Goal: Check status: Check status

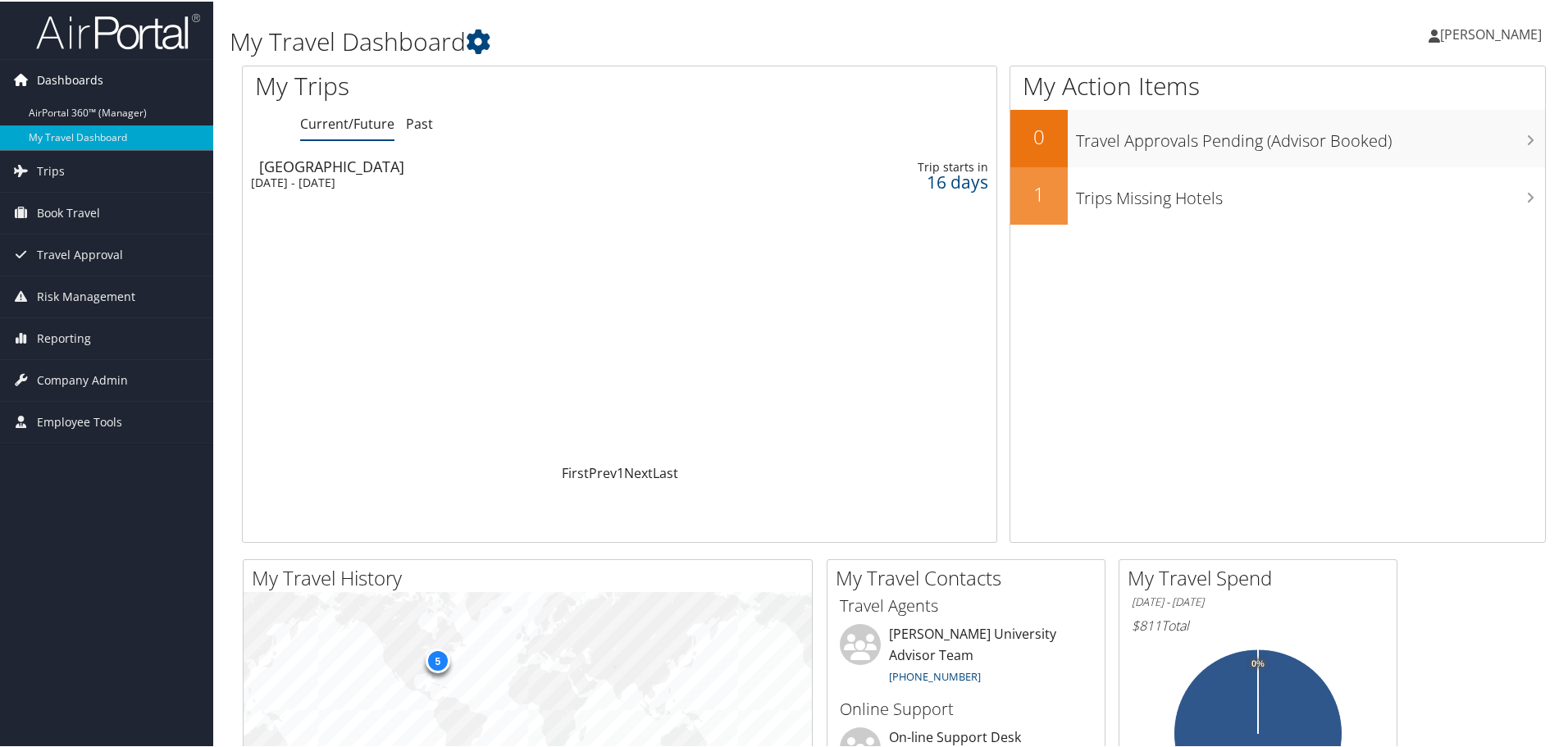
click at [90, 99] on span "Dashboards" at bounding box center [70, 78] width 66 height 41
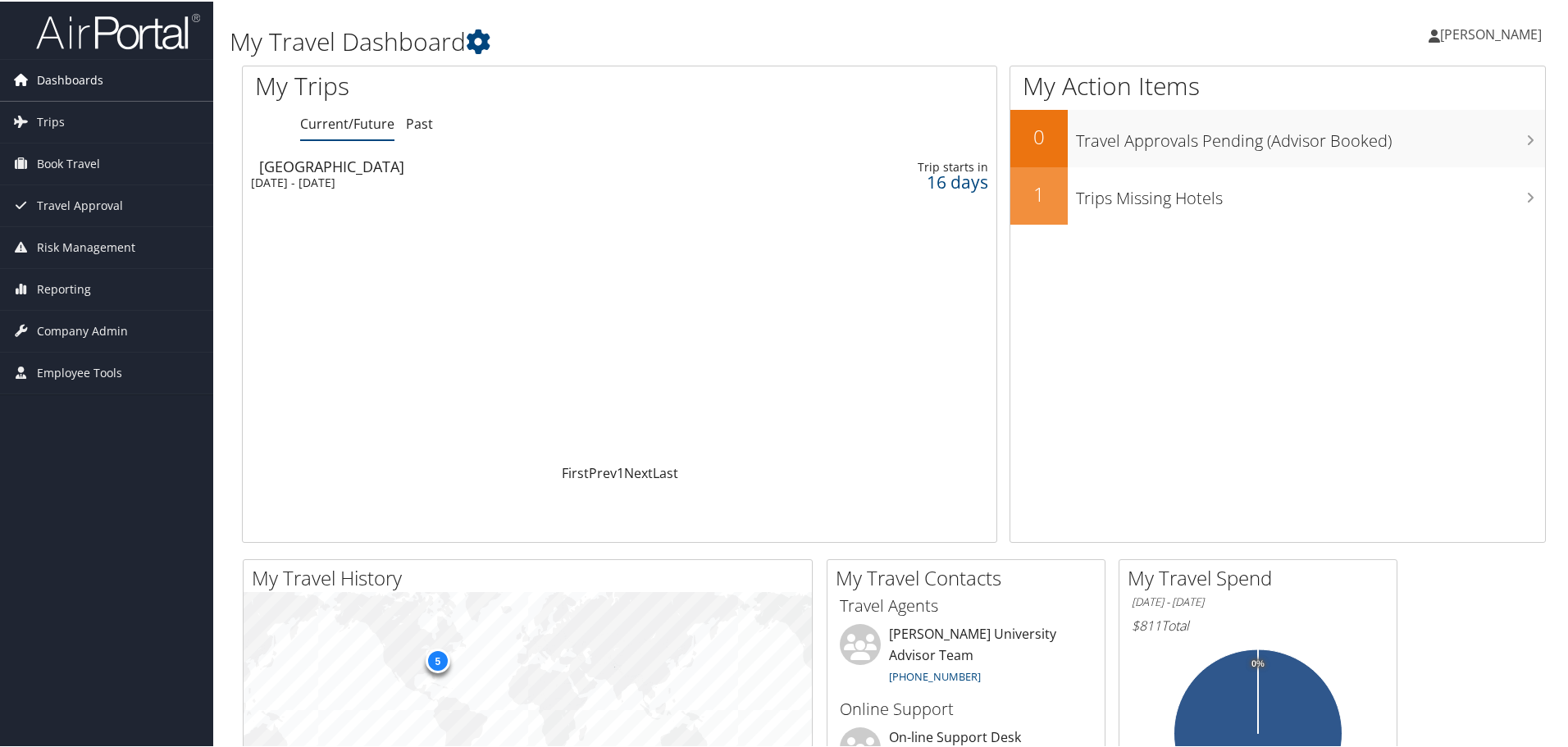
click at [89, 97] on span "Dashboards" at bounding box center [70, 78] width 66 height 41
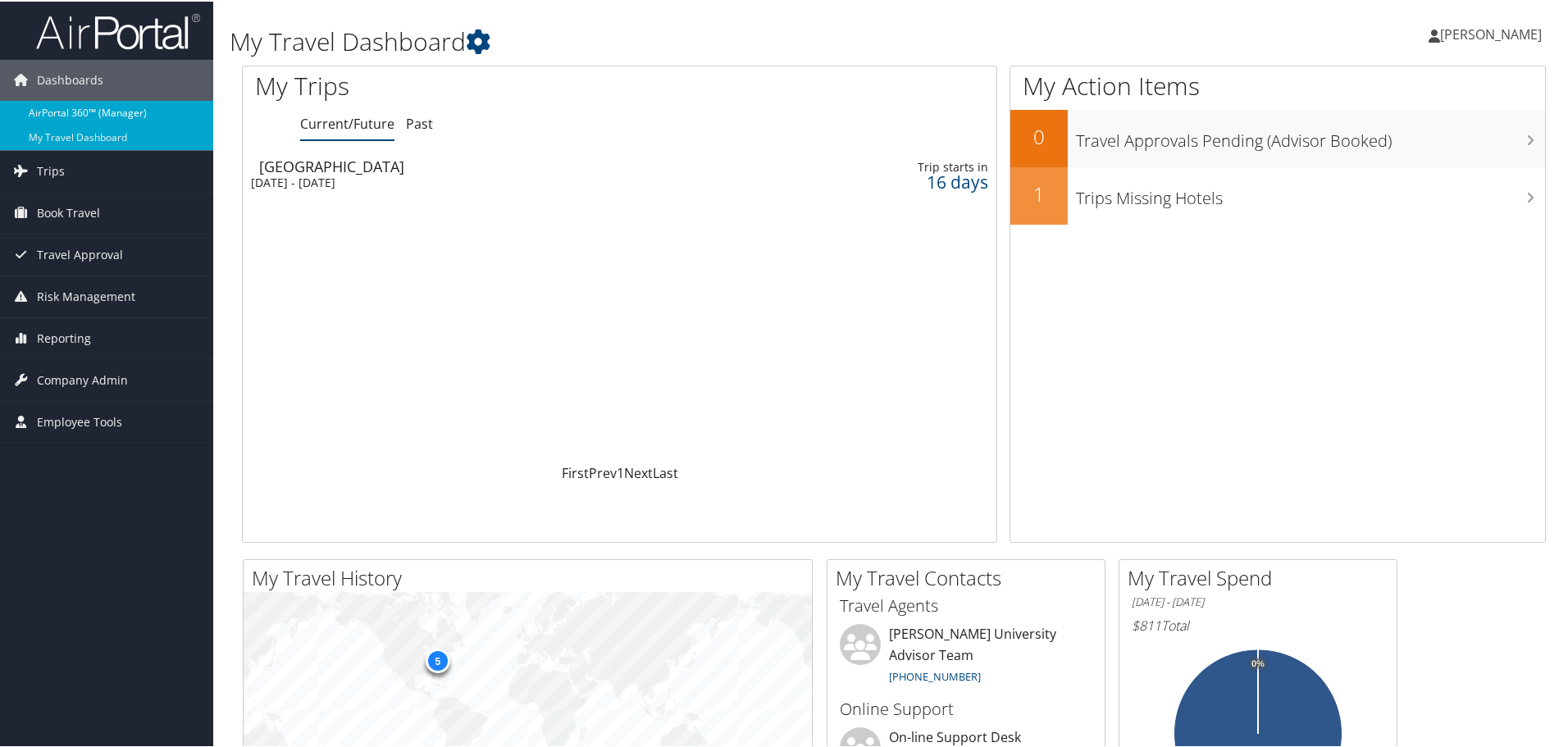
click at [85, 112] on link "AirPortal 360™ (Manager)" at bounding box center [107, 112] width 213 height 25
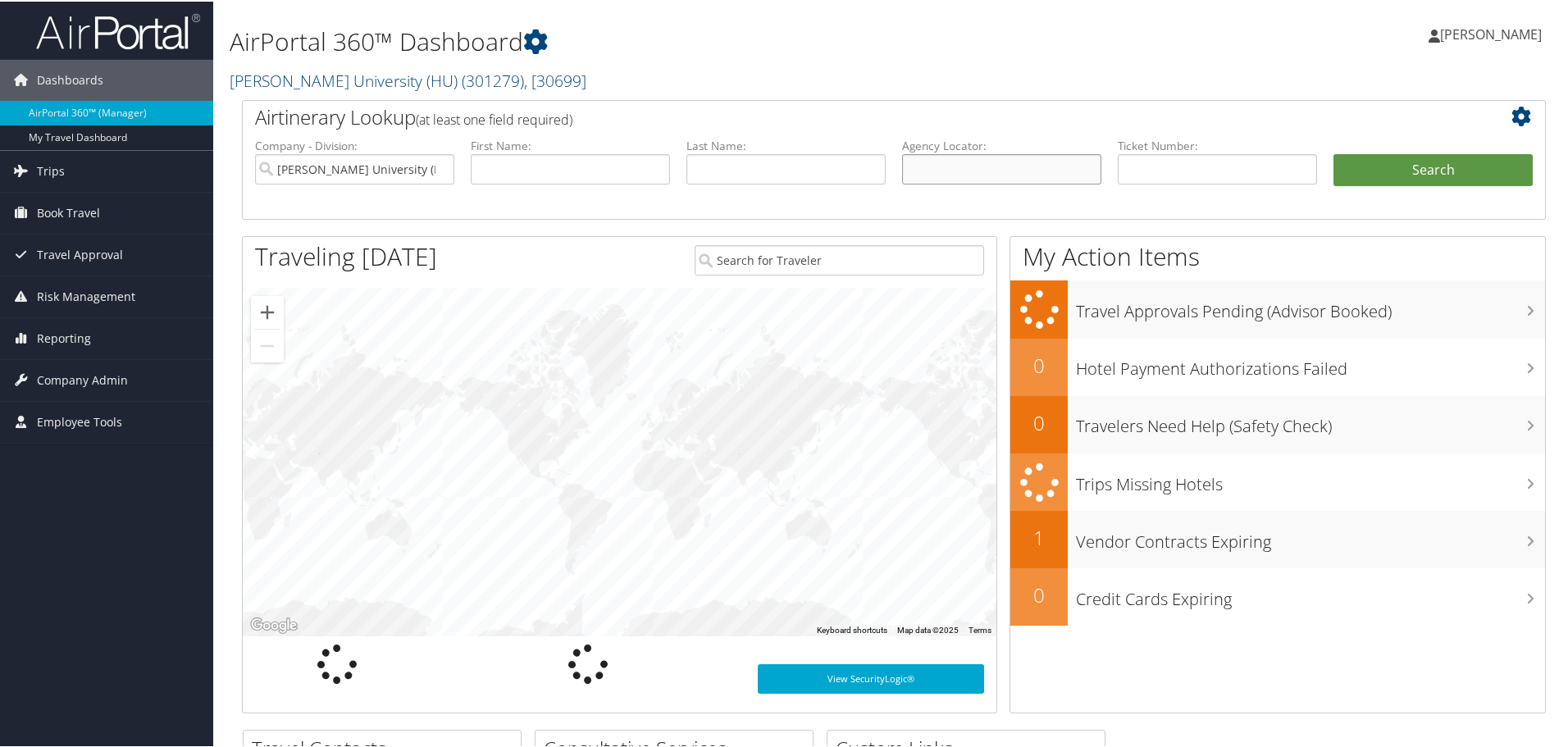
click at [966, 170] on input "text" at bounding box center [1002, 167] width 199 height 30
paste input "C7HYWN"
type input "C7HYWN"
click at [1361, 172] on button "Search" at bounding box center [1432, 168] width 199 height 33
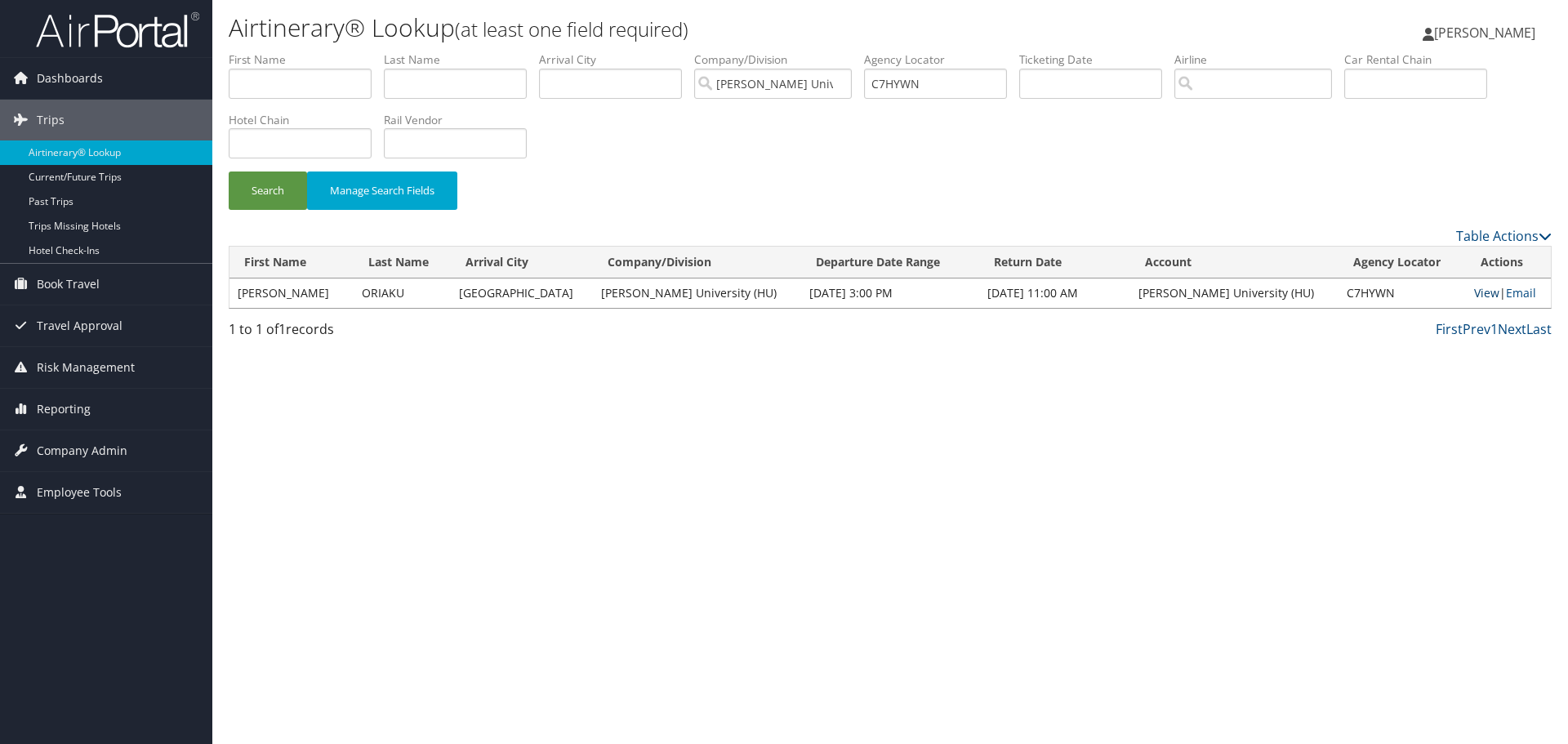
click at [1474, 295] on link "View" at bounding box center [1486, 293] width 25 height 16
click at [909, 88] on input "C7HYWN" at bounding box center [935, 83] width 143 height 30
paste input "BR1F66"
type input "BR1F66"
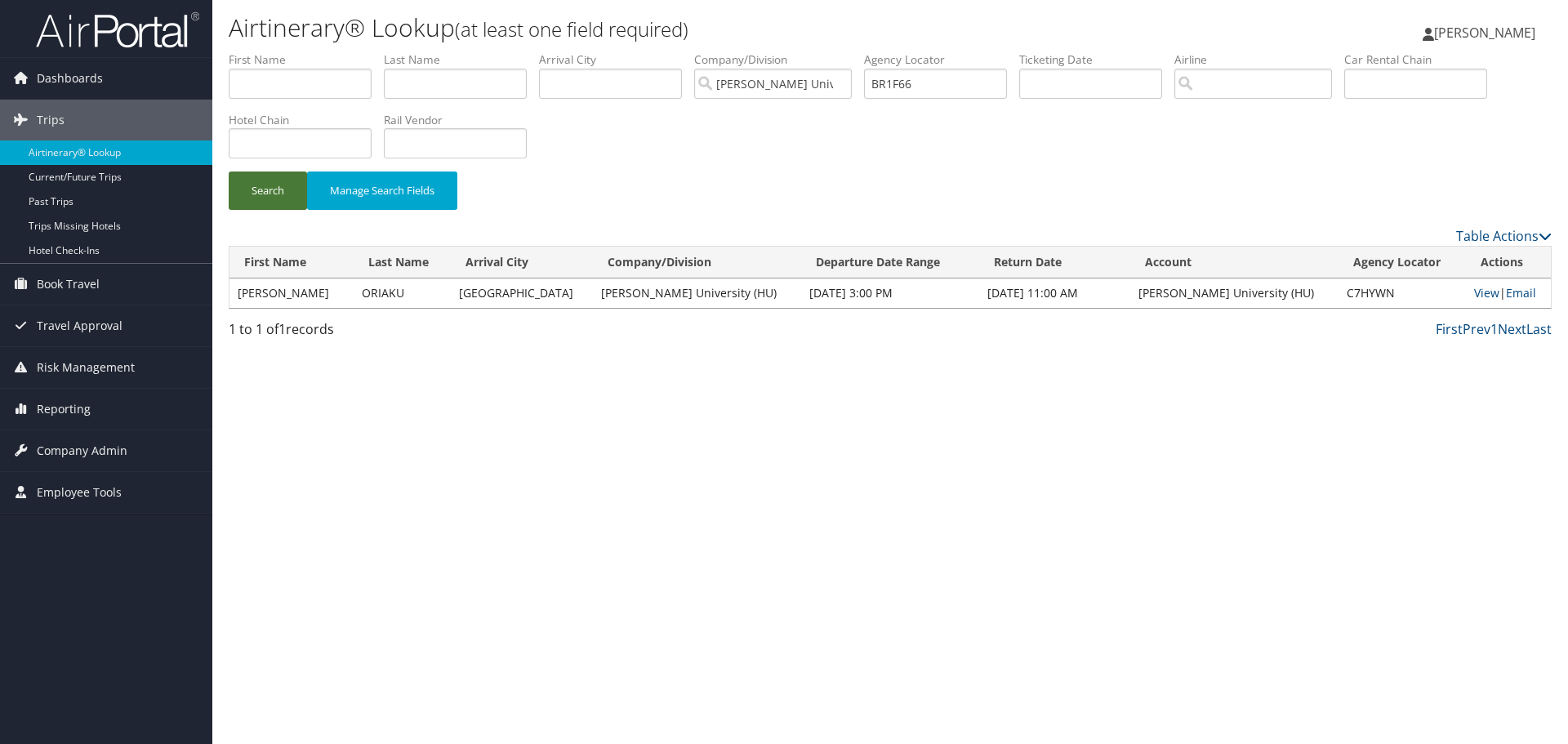
click at [285, 198] on button "Search" at bounding box center [268, 190] width 78 height 39
click at [1474, 297] on link "View" at bounding box center [1486, 293] width 25 height 16
click at [396, 293] on td "ORIAKU" at bounding box center [402, 293] width 97 height 30
copy td "ORIAKU"
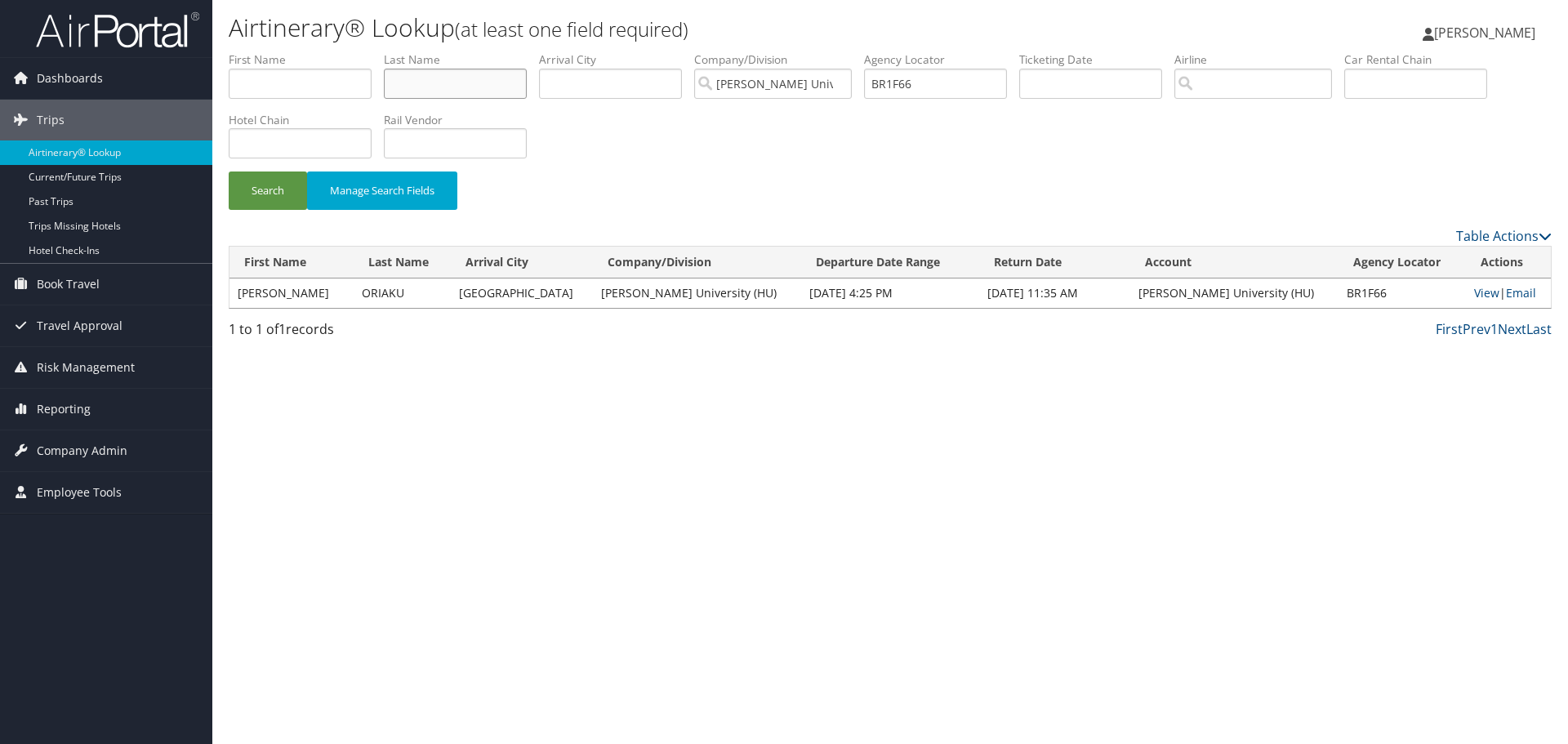
click at [473, 89] on input "text" at bounding box center [455, 83] width 143 height 30
paste input "ORIAKU"
type input "ORIAKU"
click at [920, 82] on input "BR1F66" at bounding box center [935, 83] width 143 height 30
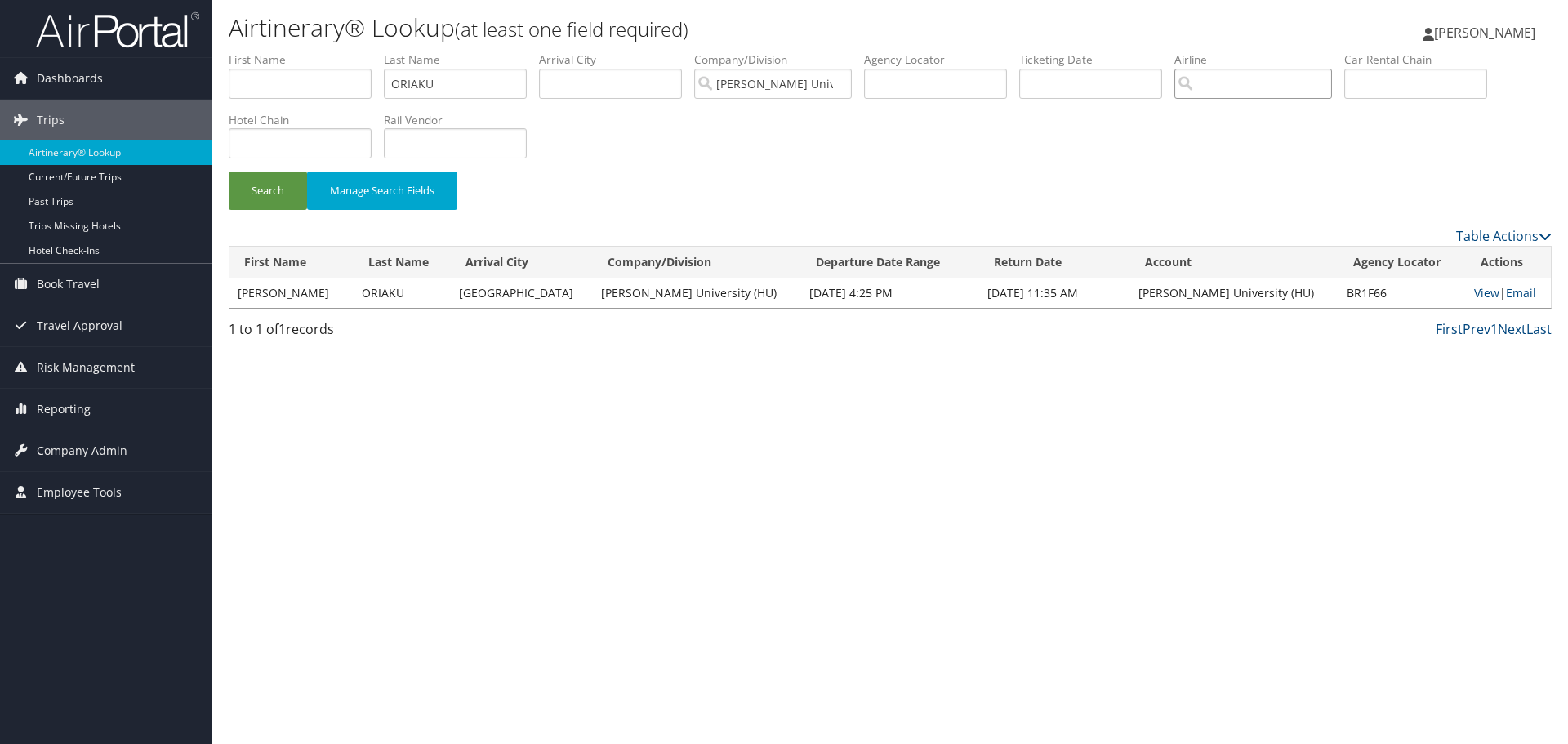
click at [1257, 87] on input "search" at bounding box center [1253, 83] width 158 height 30
click at [1268, 117] on div "Southwest Airlines (WN)" at bounding box center [1280, 114] width 176 height 17
type input "Southwest Airlines"
click at [263, 198] on button "Search" at bounding box center [268, 190] width 78 height 39
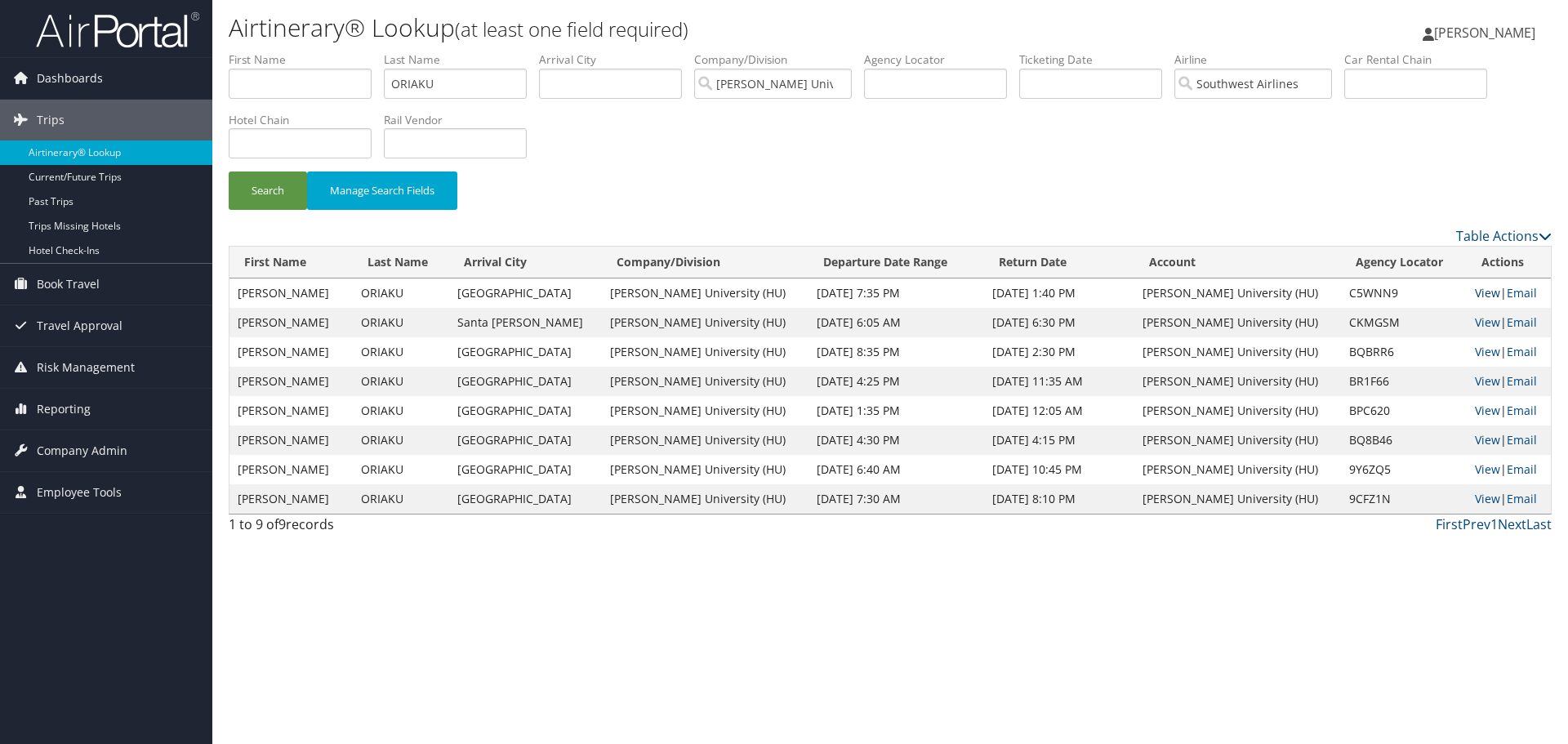
click at [1475, 289] on link "View" at bounding box center [1487, 293] width 25 height 16
click at [1475, 295] on link "View" at bounding box center [1487, 293] width 25 height 16
click at [1475, 324] on link "View" at bounding box center [1487, 322] width 25 height 16
click at [1475, 354] on link "View" at bounding box center [1487, 352] width 25 height 16
click at [1479, 382] on link "View" at bounding box center [1487, 381] width 25 height 16
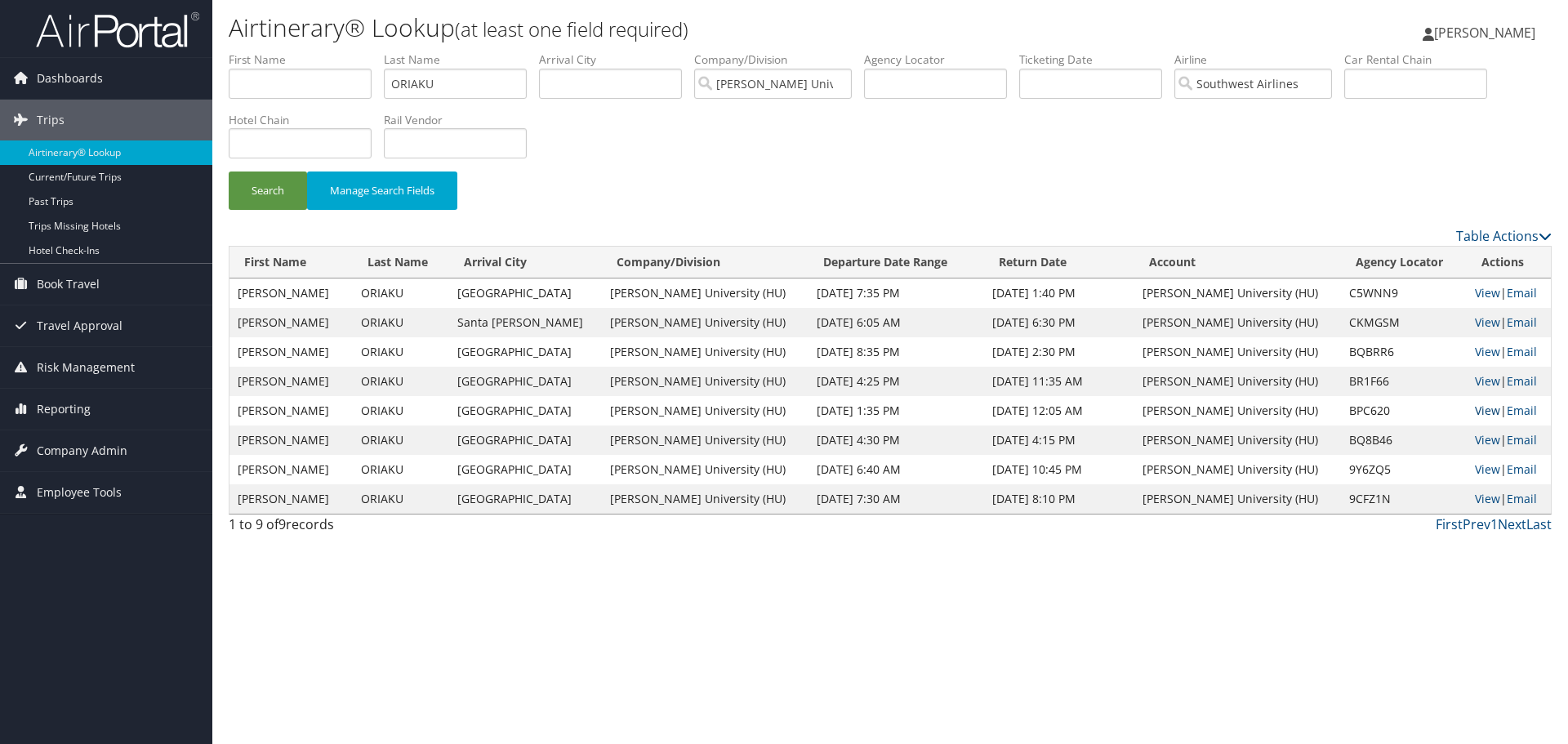
click at [1475, 410] on link "View" at bounding box center [1487, 411] width 25 height 16
click at [1475, 407] on link "View" at bounding box center [1487, 411] width 25 height 16
click at [1475, 440] on link "View" at bounding box center [1487, 440] width 25 height 16
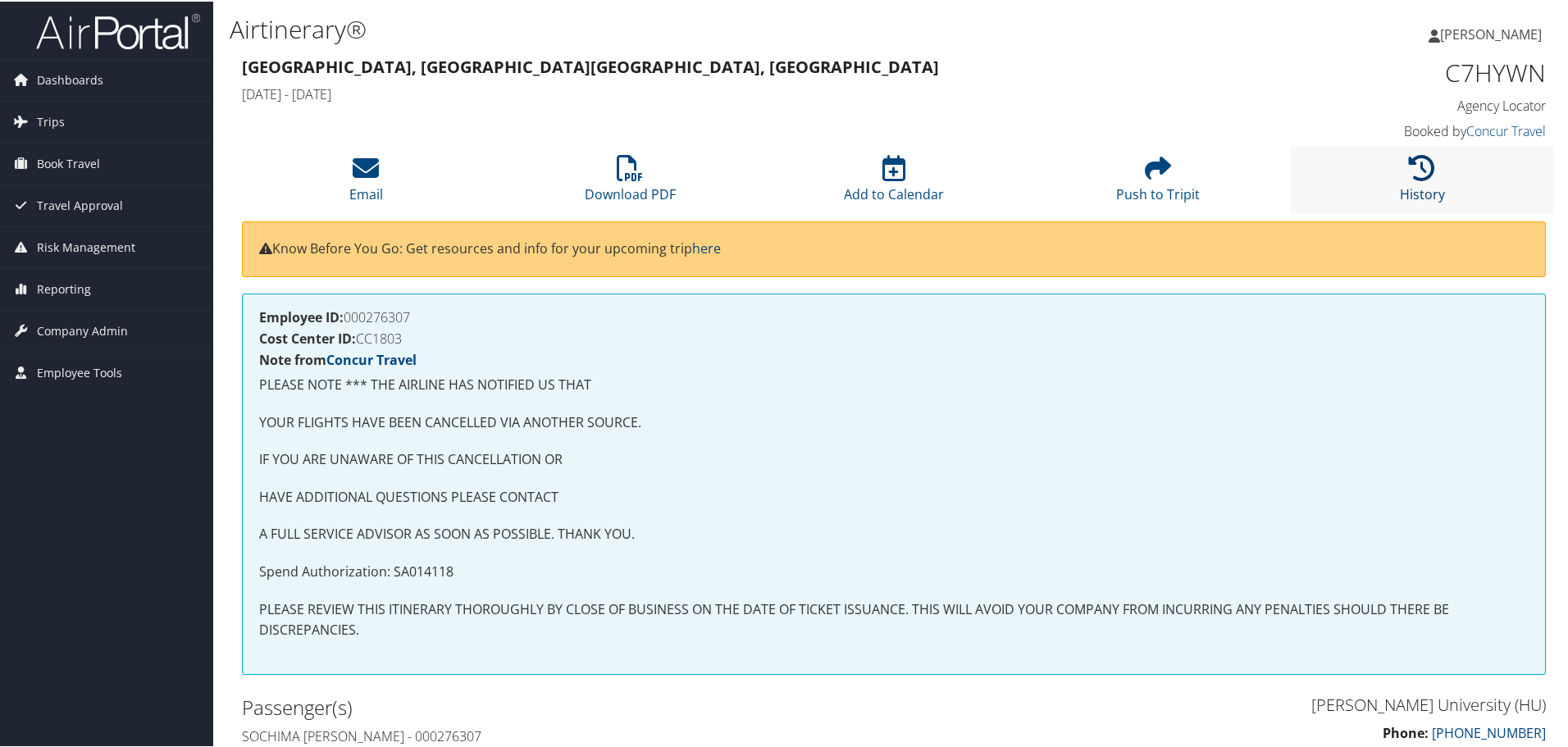
click at [1409, 179] on icon at bounding box center [1422, 166] width 26 height 26
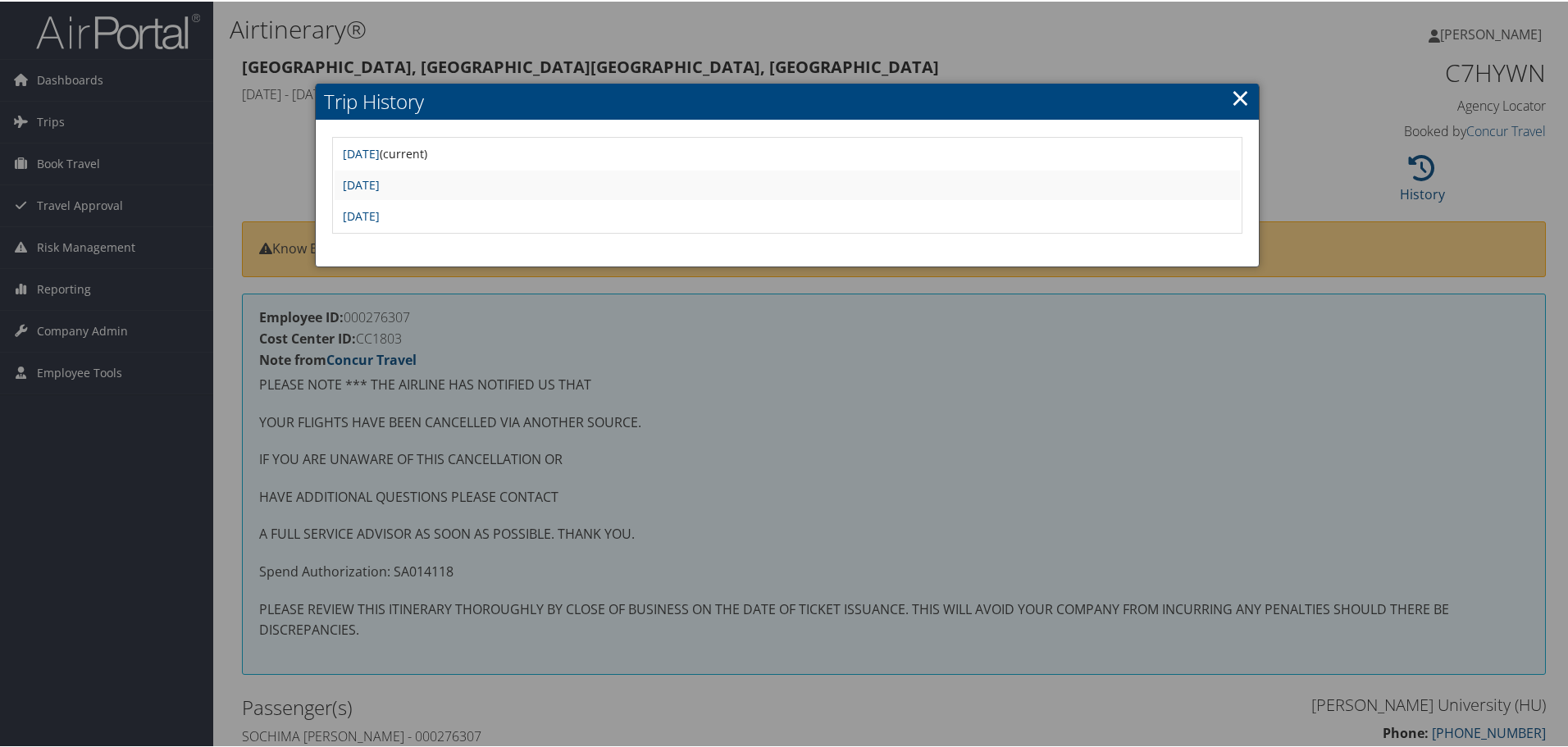
click at [1231, 105] on link "×" at bounding box center [1239, 95] width 18 height 33
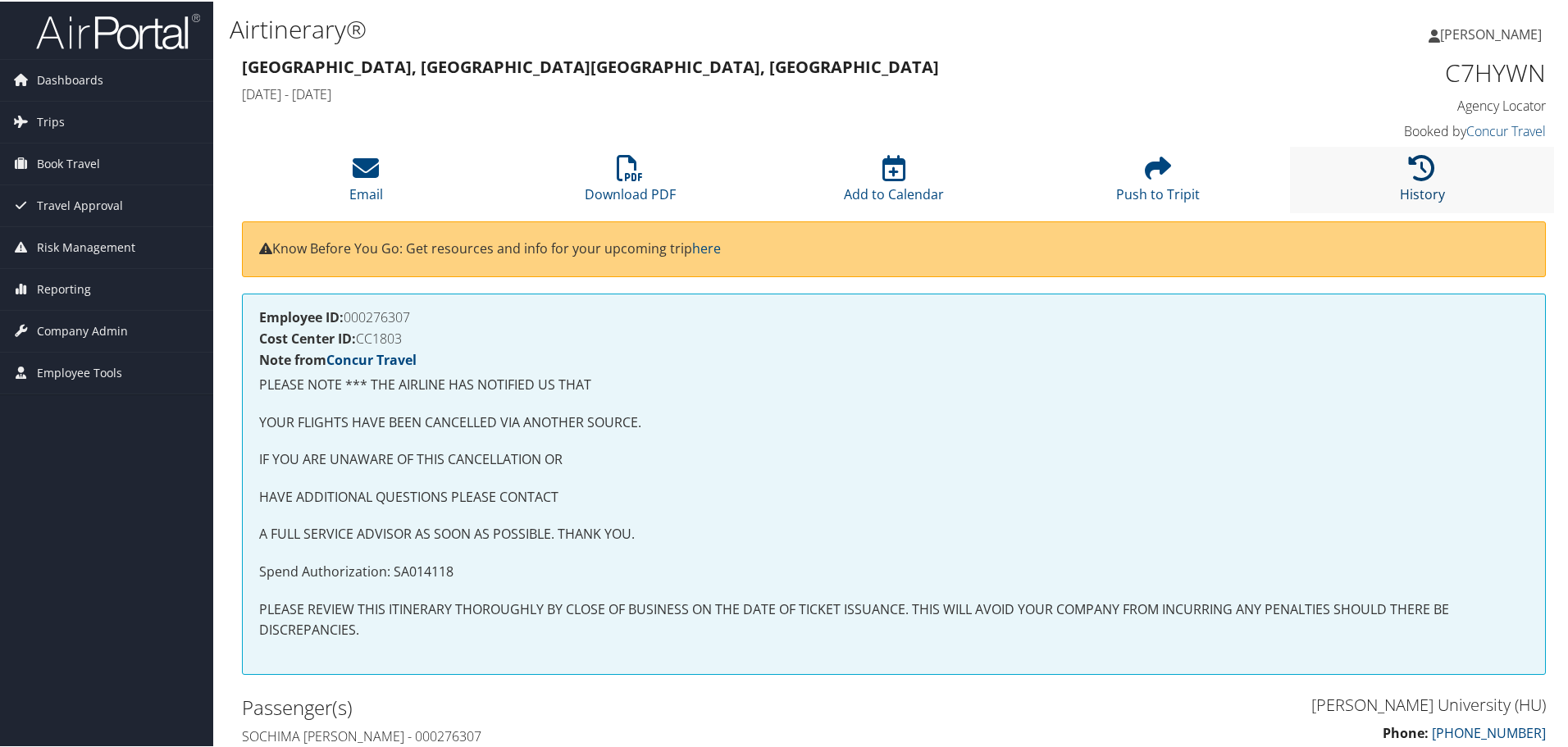
click at [1409, 170] on icon at bounding box center [1422, 166] width 26 height 26
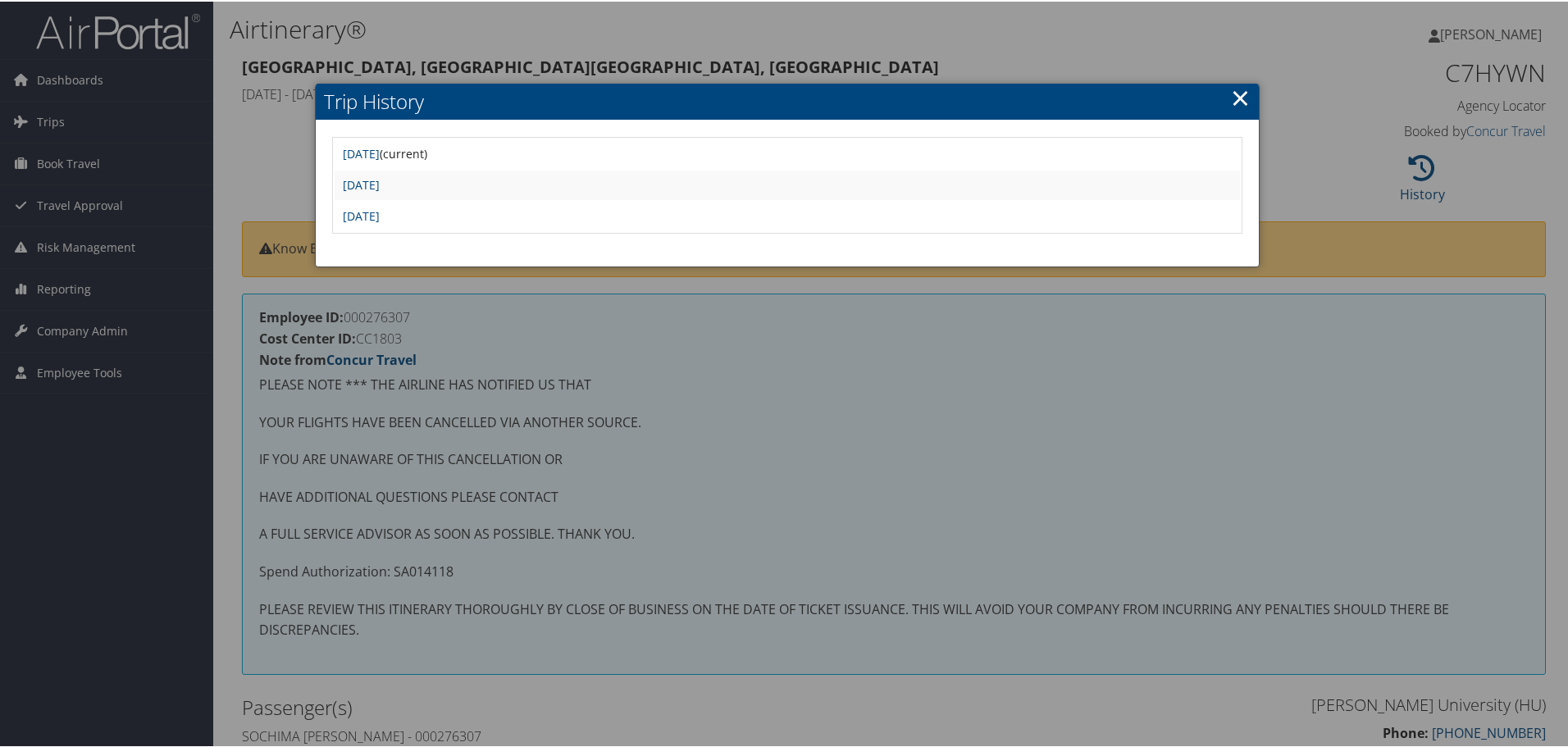
click at [1238, 100] on link "×" at bounding box center [1239, 95] width 18 height 33
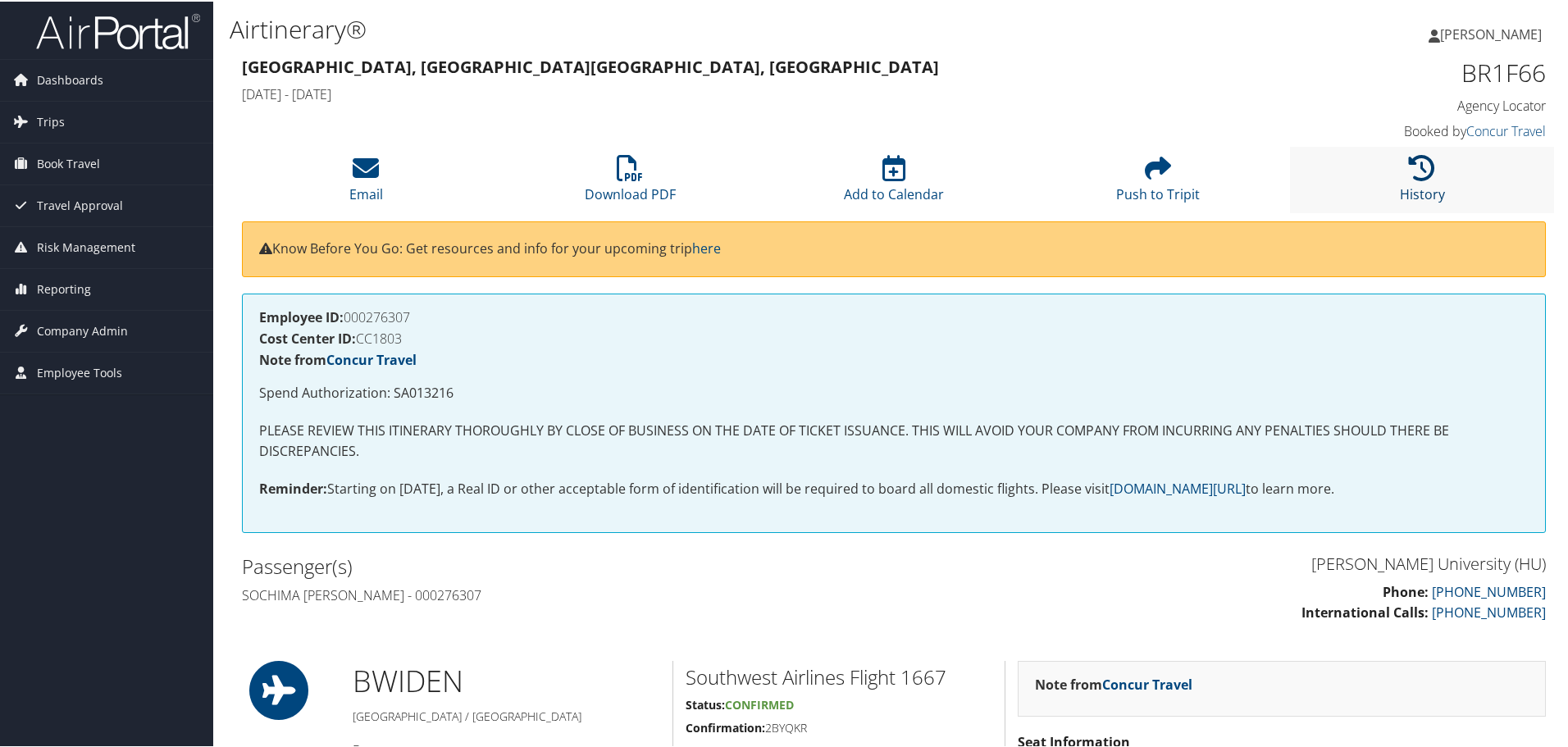
click at [1409, 173] on icon at bounding box center [1422, 166] width 26 height 26
click at [1398, 165] on li "History" at bounding box center [1422, 178] width 264 height 66
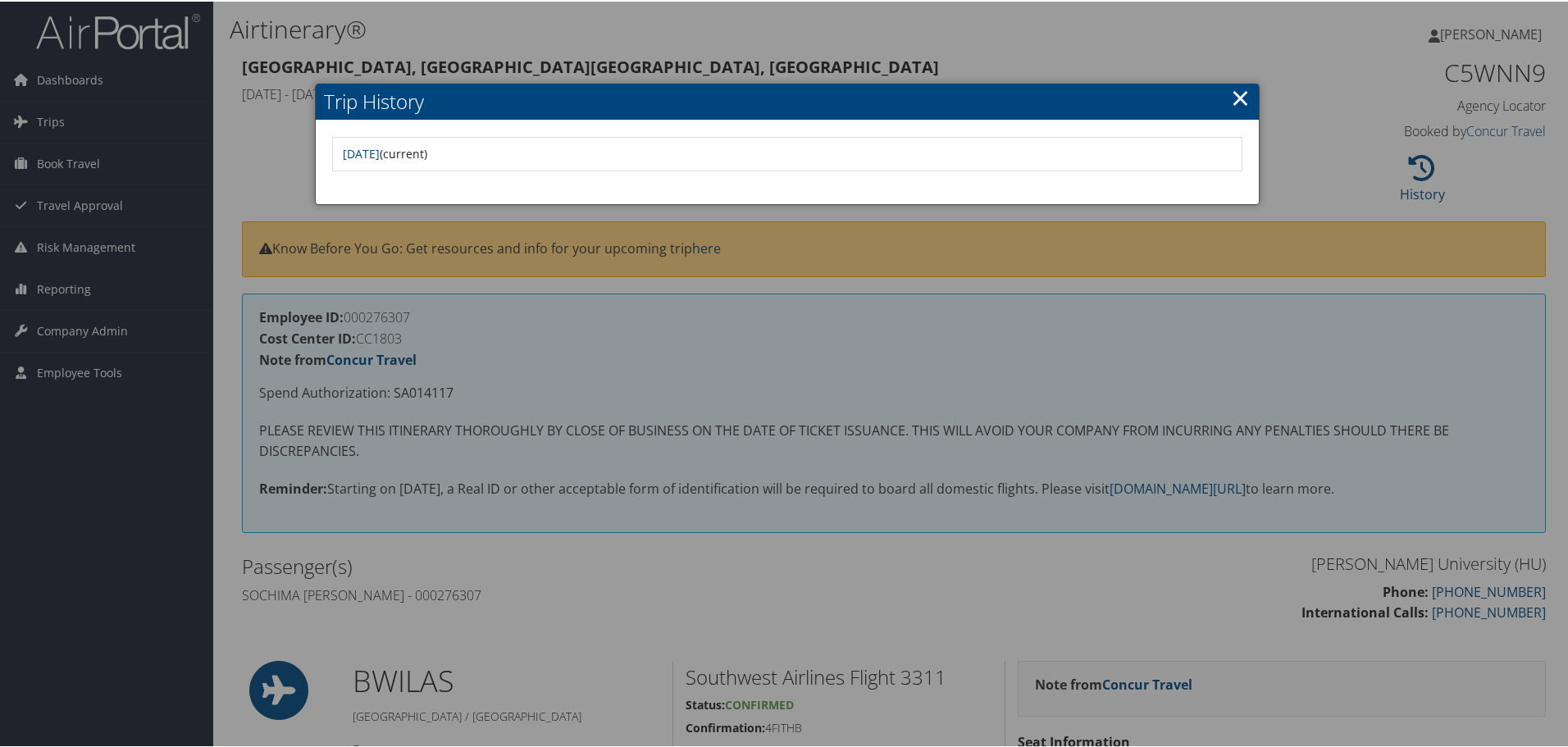
click at [1236, 90] on link "×" at bounding box center [1239, 95] width 18 height 33
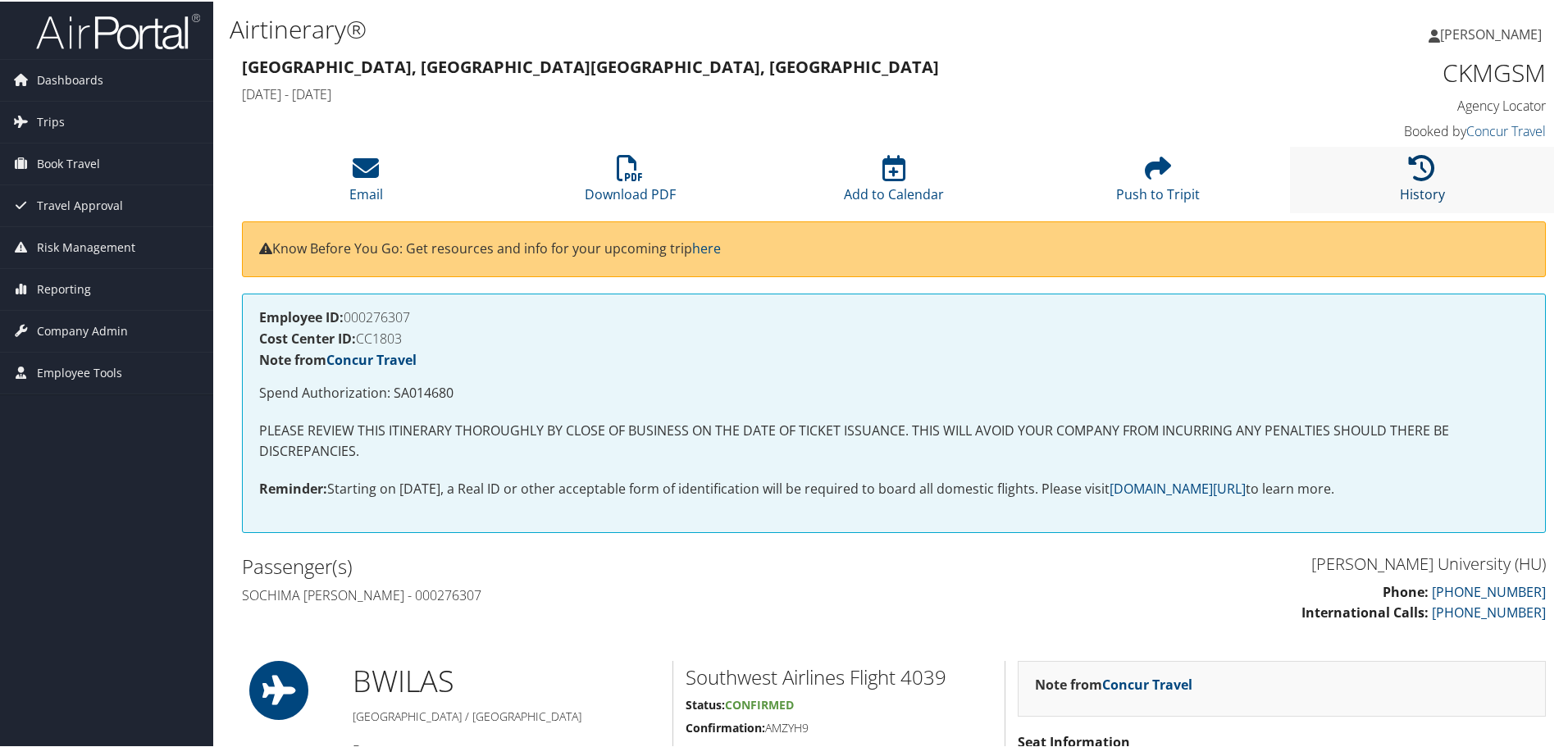
click at [1409, 178] on icon at bounding box center [1422, 166] width 26 height 26
click at [1409, 174] on icon at bounding box center [1422, 166] width 26 height 26
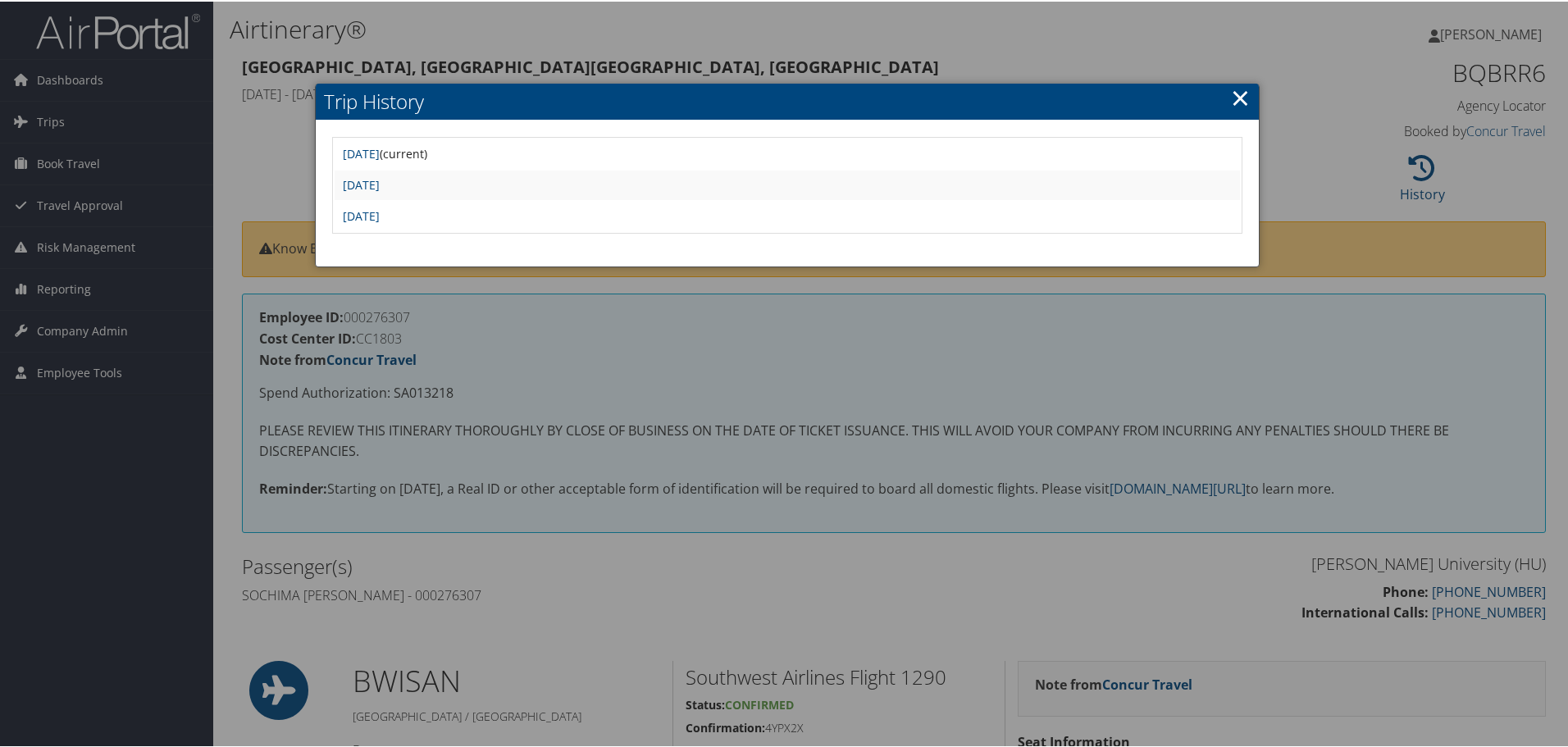
click at [1235, 93] on link "×" at bounding box center [1239, 95] width 18 height 33
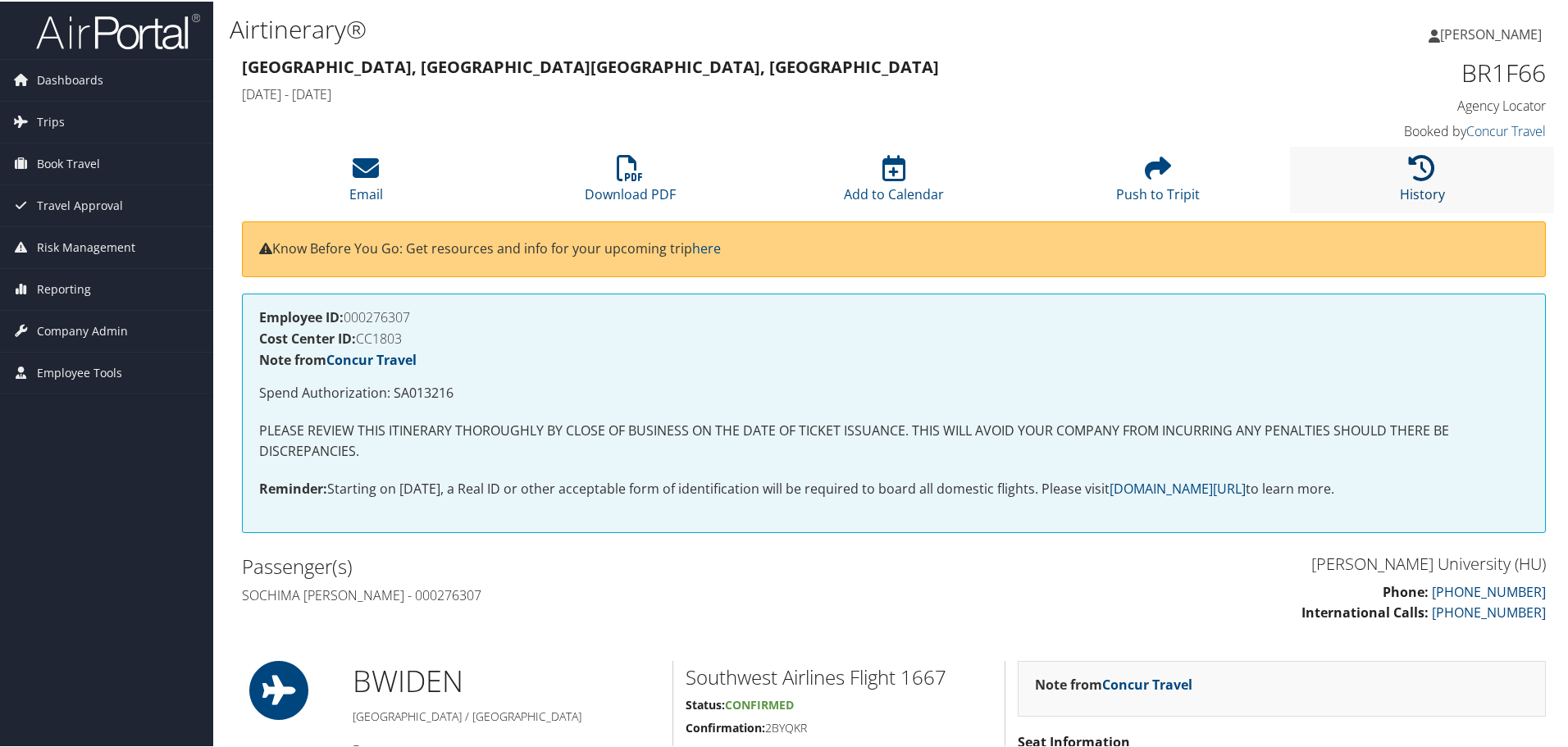
click at [1427, 174] on icon at bounding box center [1422, 166] width 26 height 26
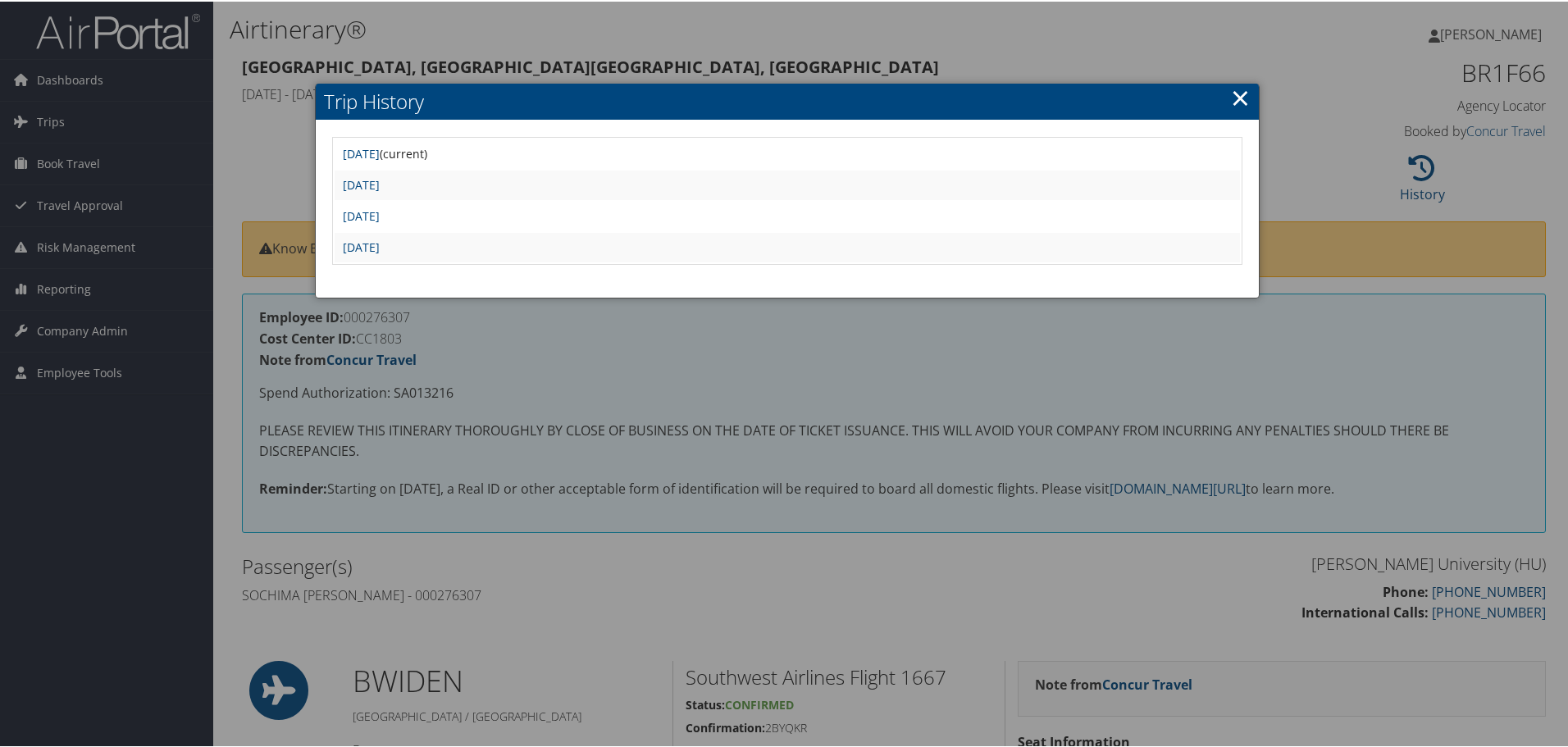
click at [1238, 95] on link "×" at bounding box center [1239, 95] width 18 height 33
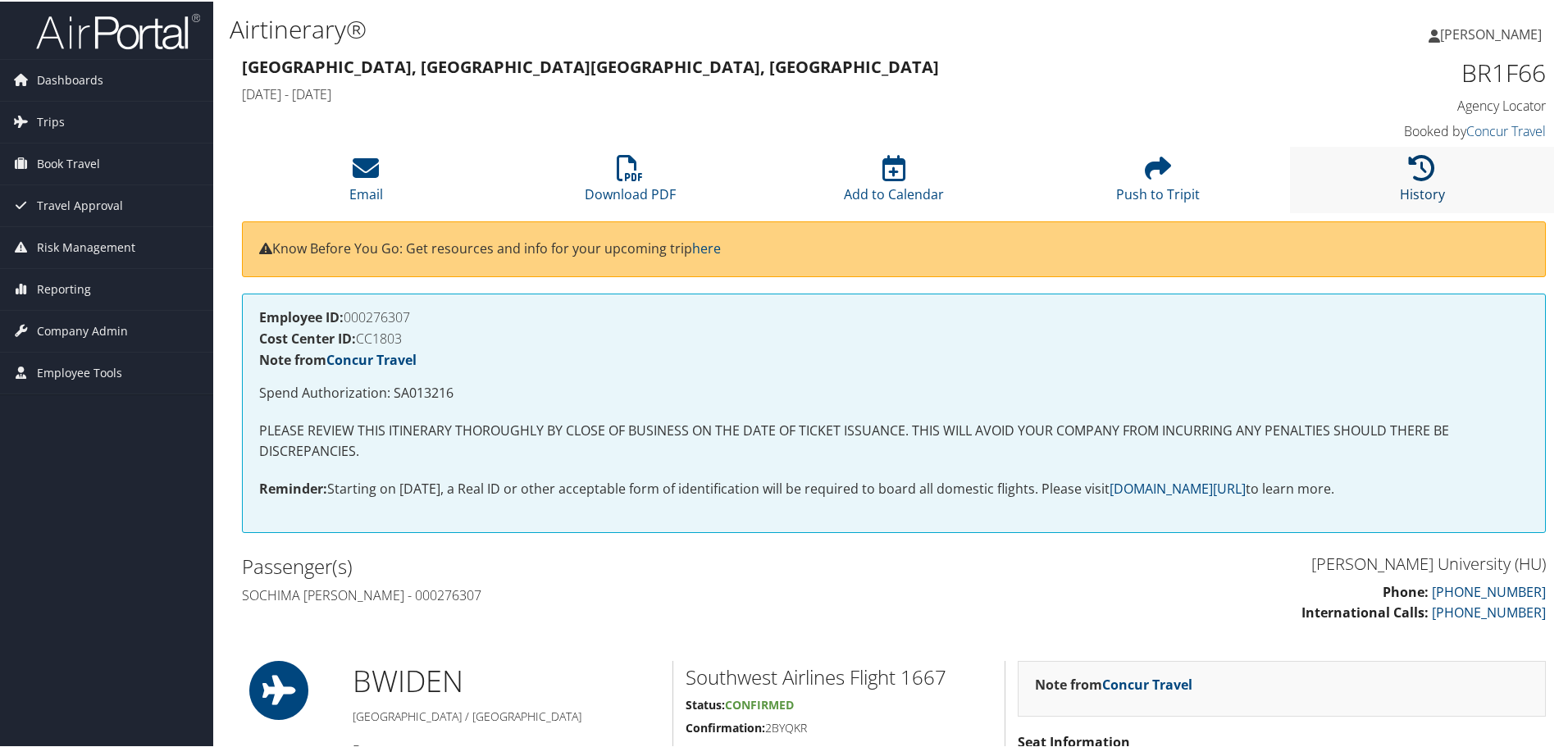
click at [1409, 173] on icon at bounding box center [1422, 166] width 26 height 26
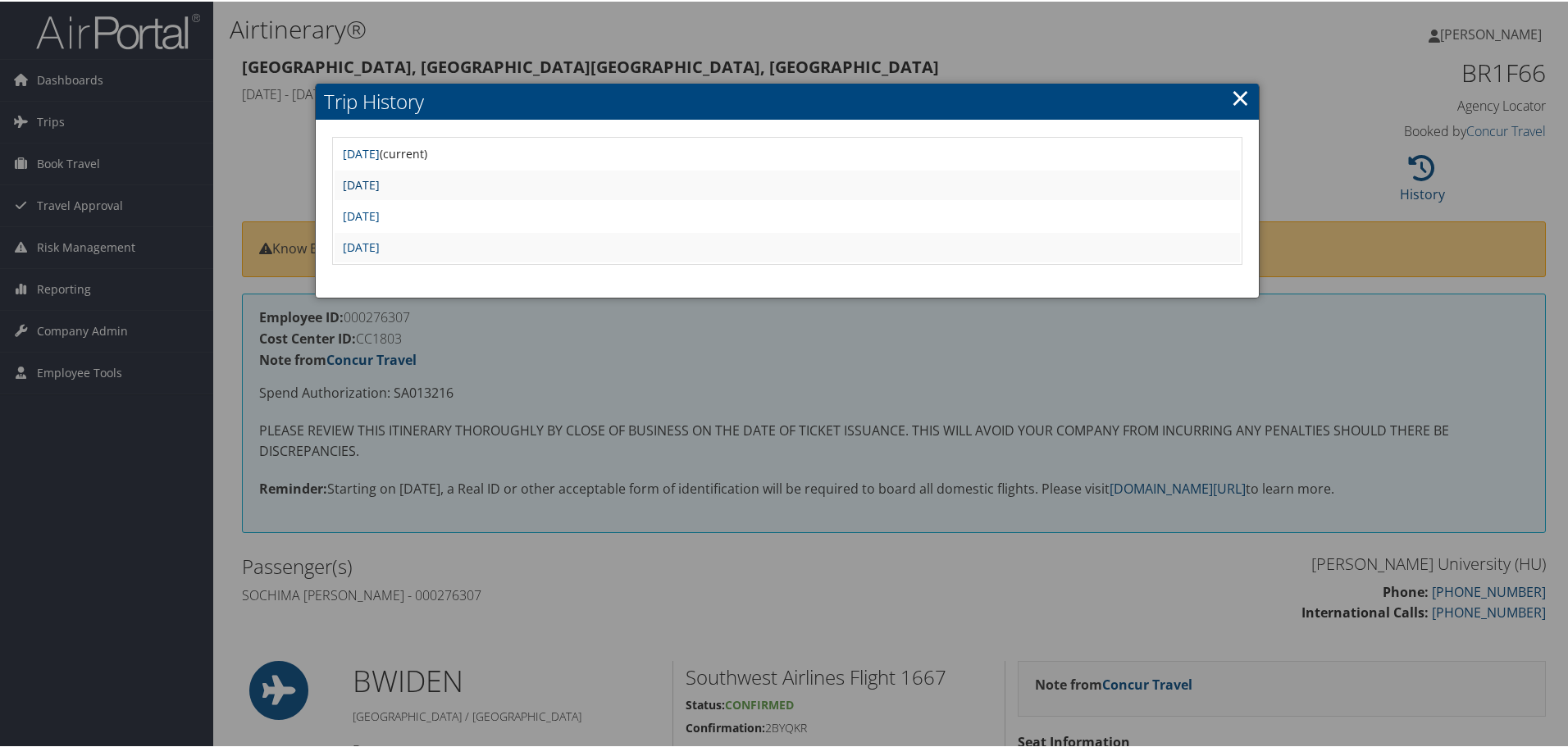
click at [380, 183] on link "Fri May 16 08:04:51 MDT 2025" at bounding box center [361, 183] width 37 height 16
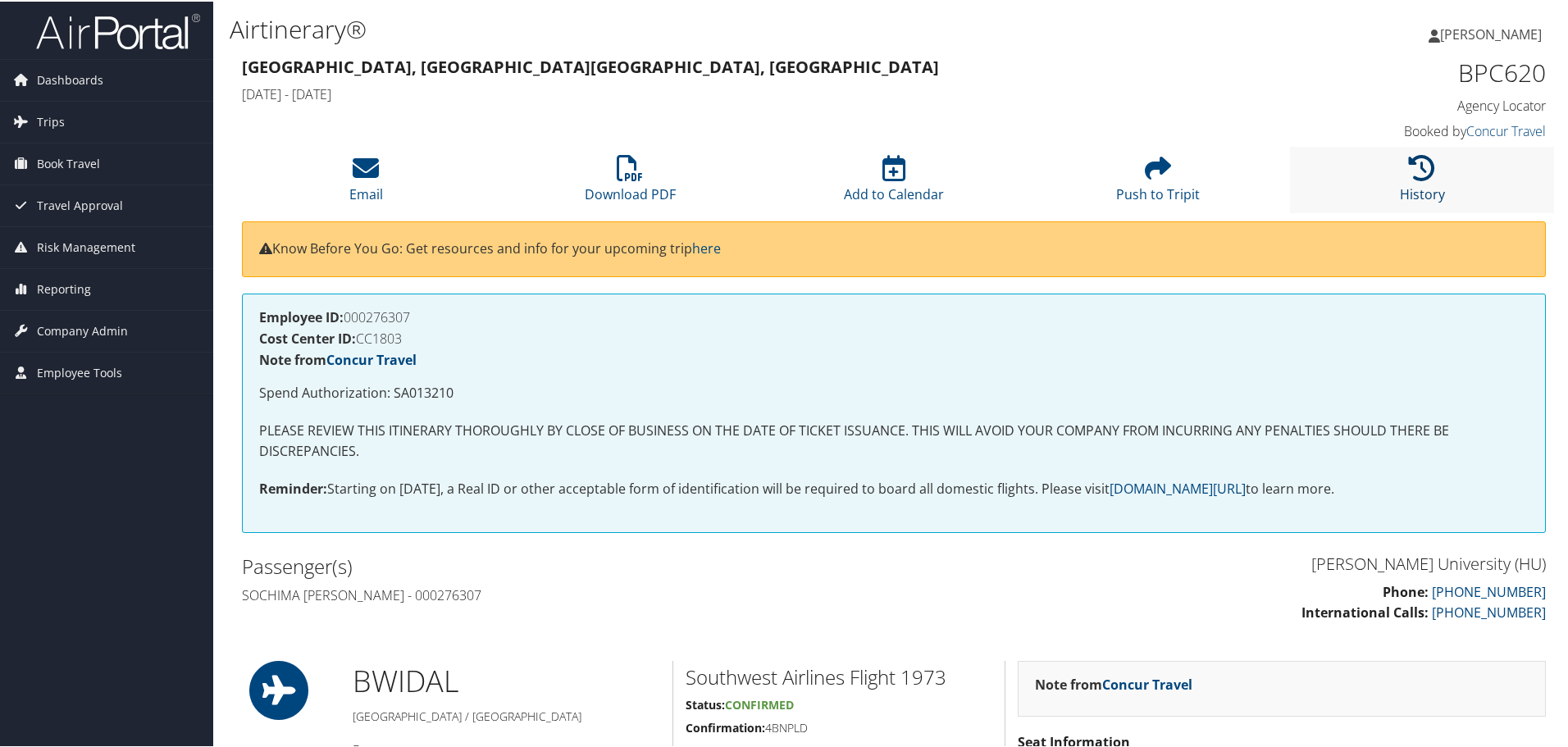
click at [1410, 175] on icon at bounding box center [1422, 166] width 26 height 26
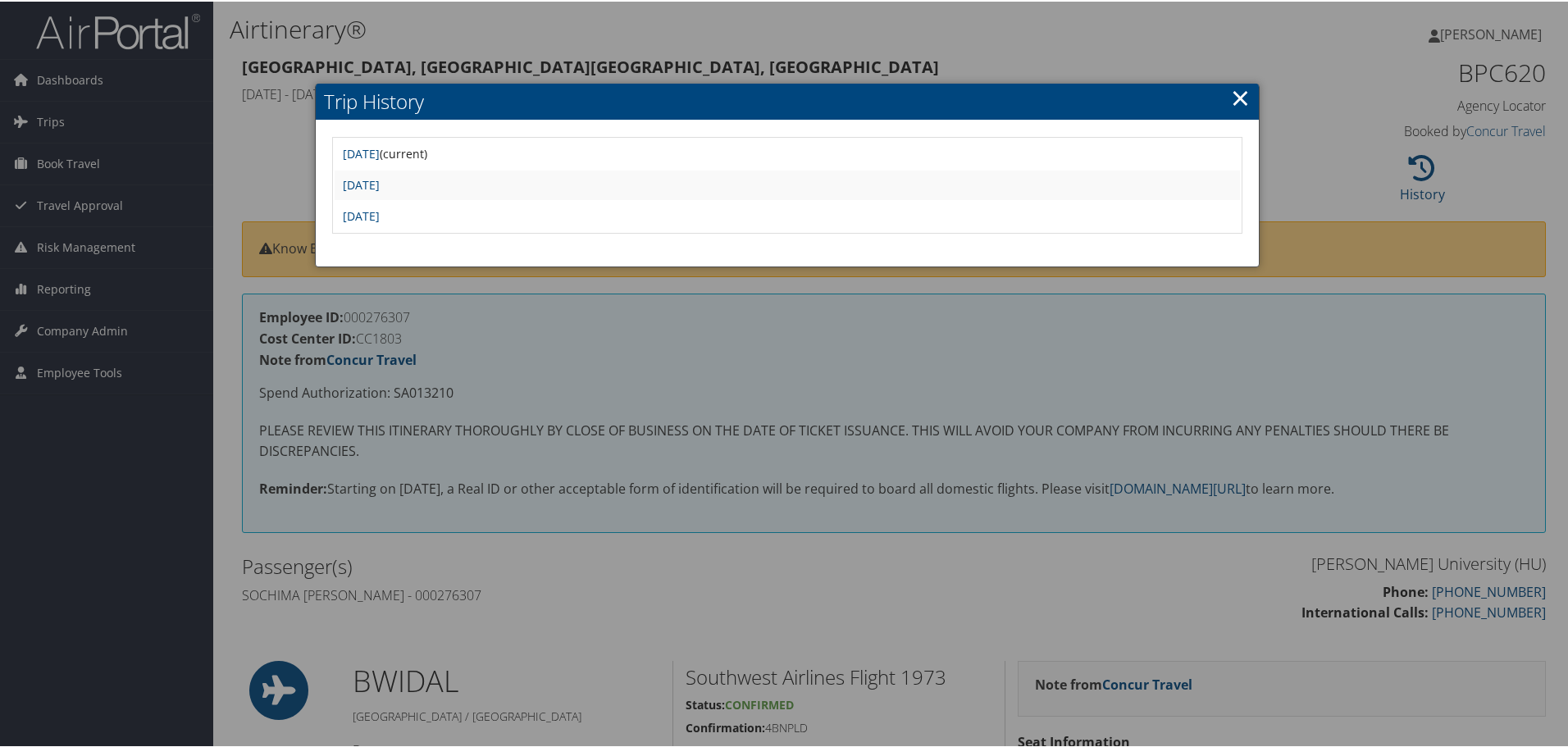
click at [1231, 99] on link "×" at bounding box center [1239, 95] width 18 height 33
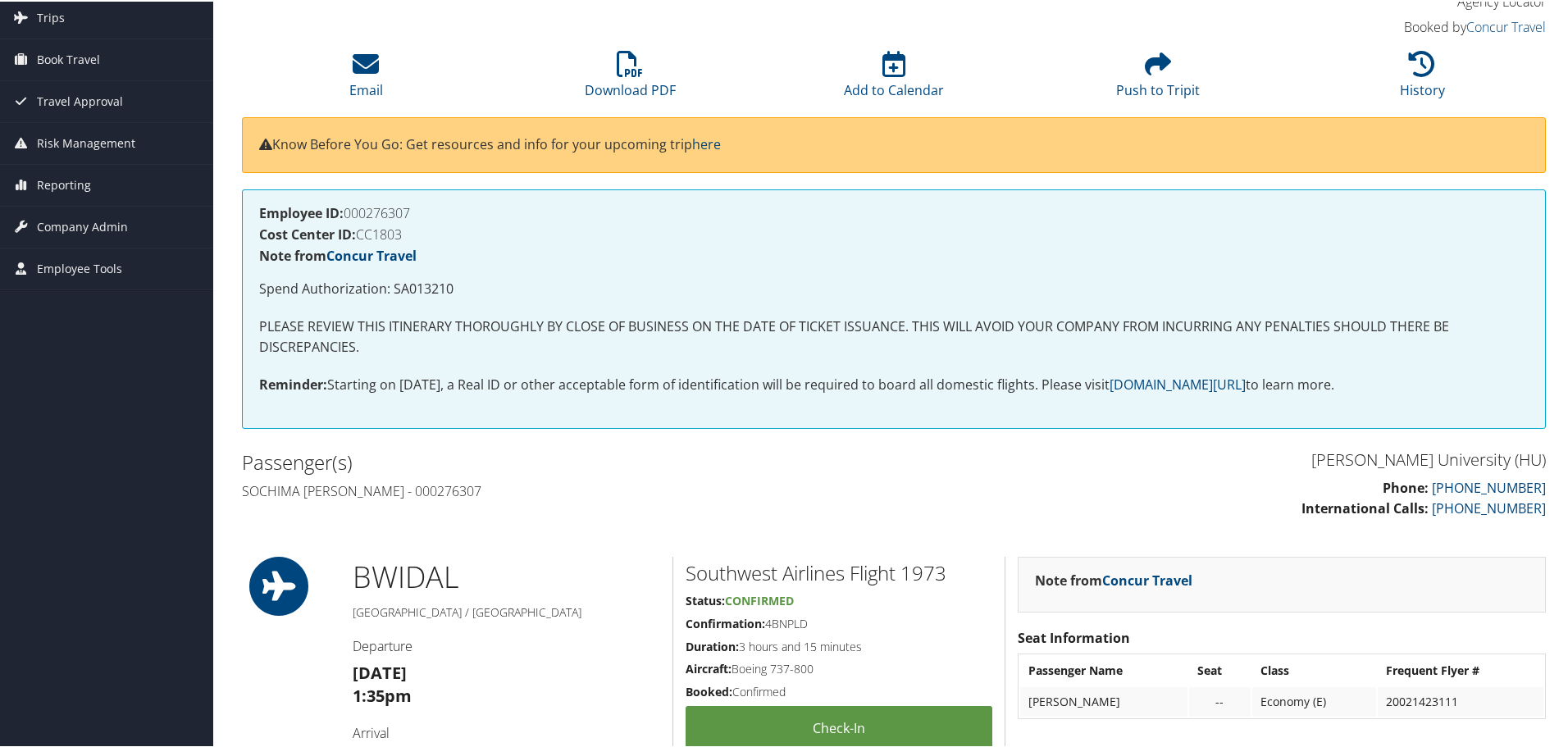
scroll to position [82, 0]
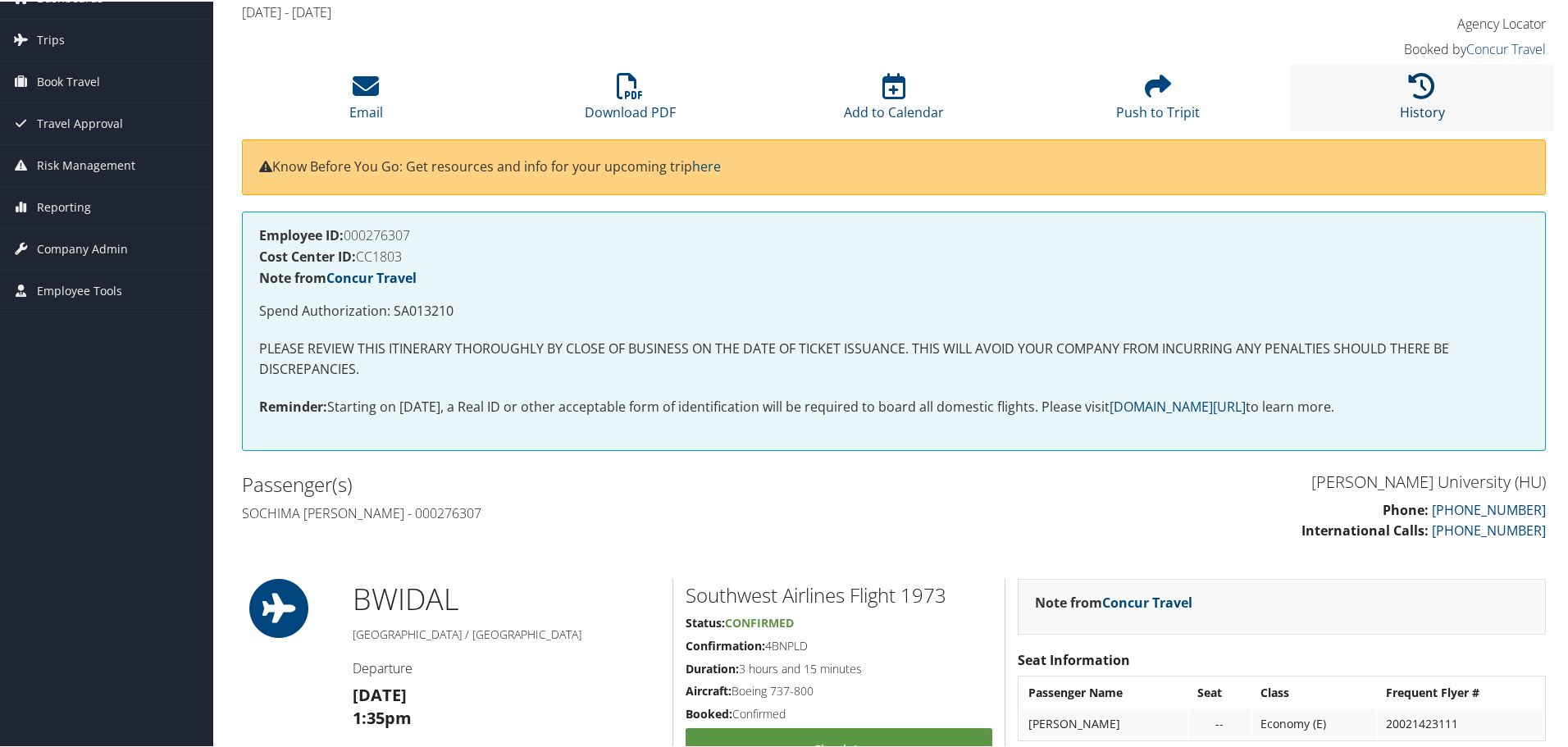
click at [1409, 97] on icon at bounding box center [1422, 85] width 26 height 26
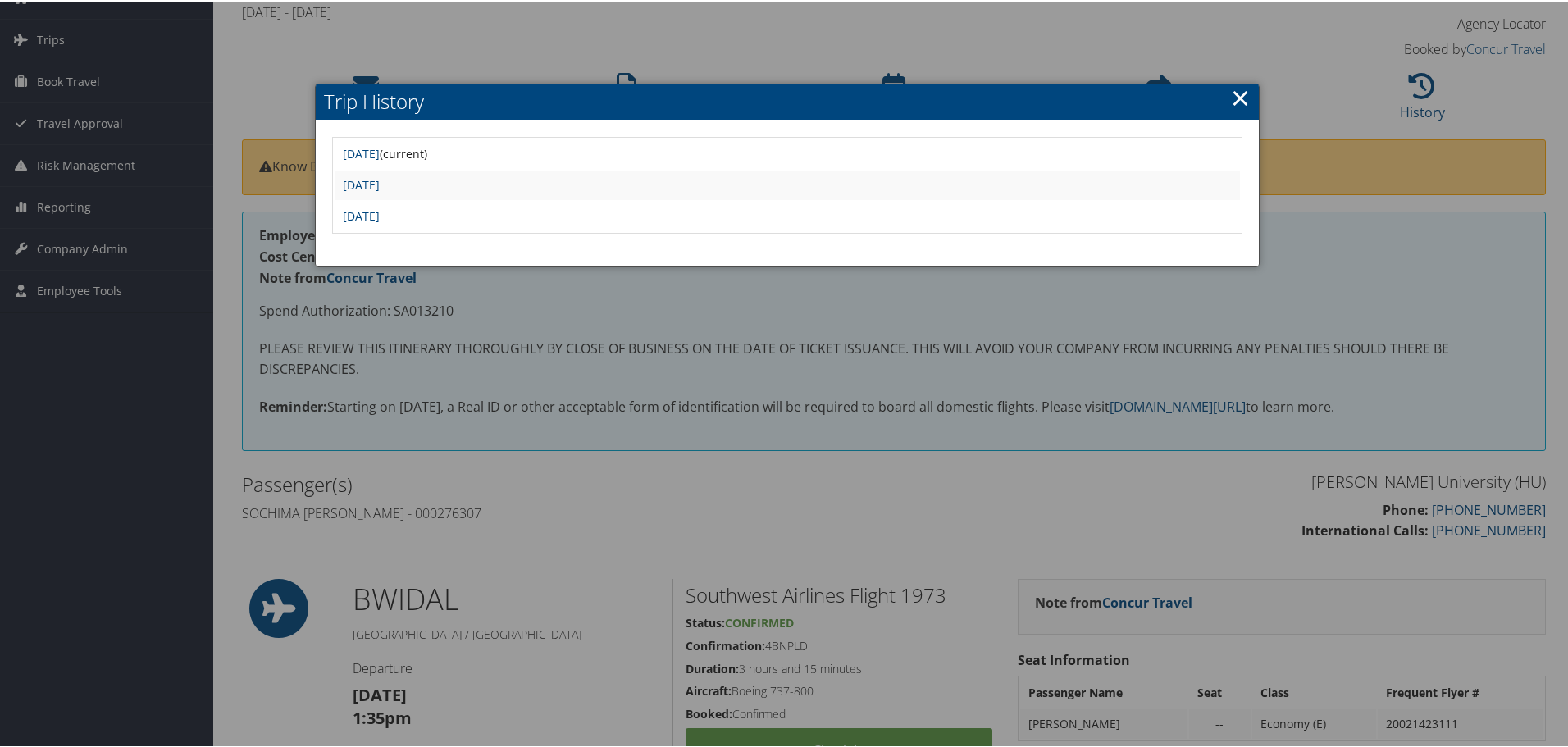
click at [1235, 99] on link "×" at bounding box center [1239, 95] width 18 height 33
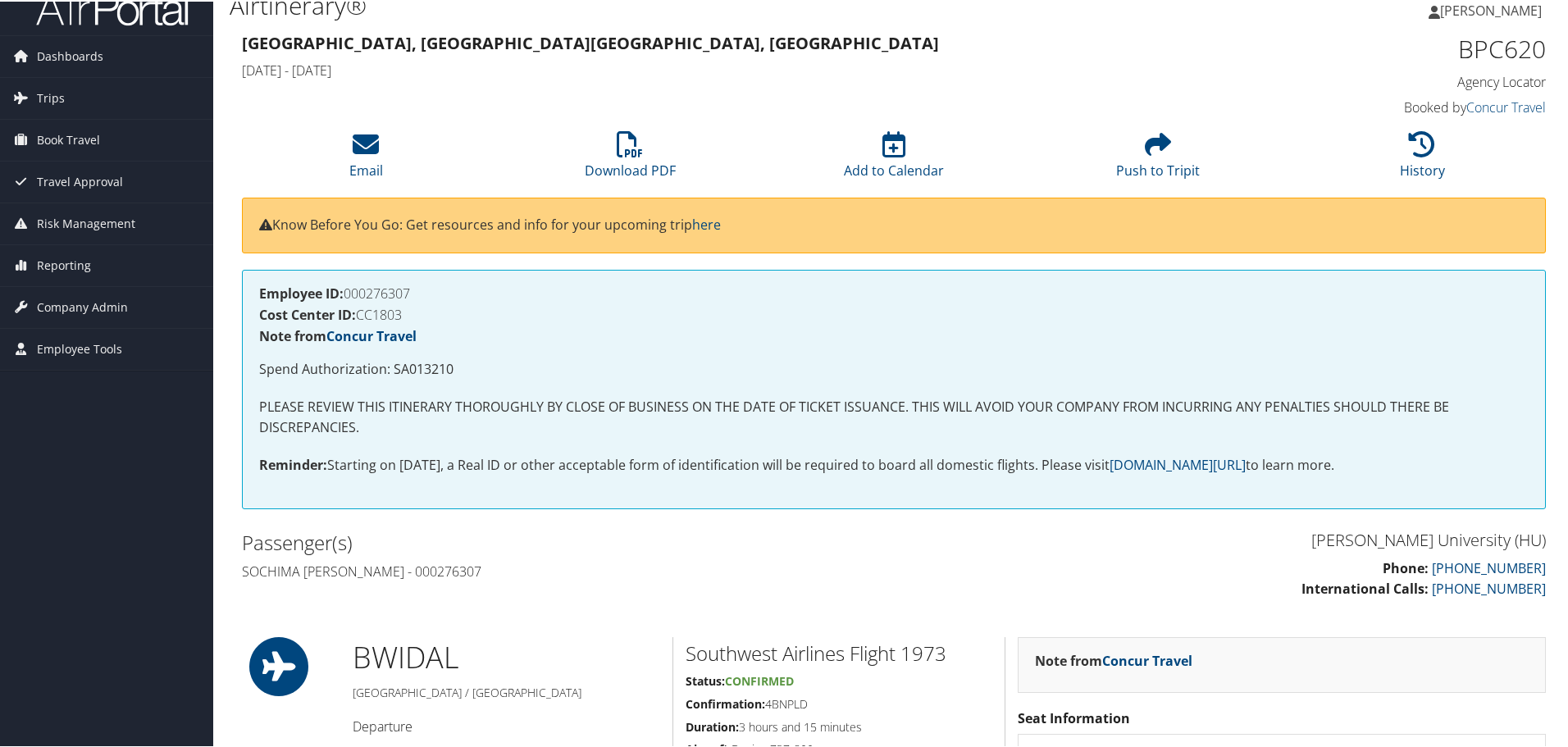
scroll to position [0, 0]
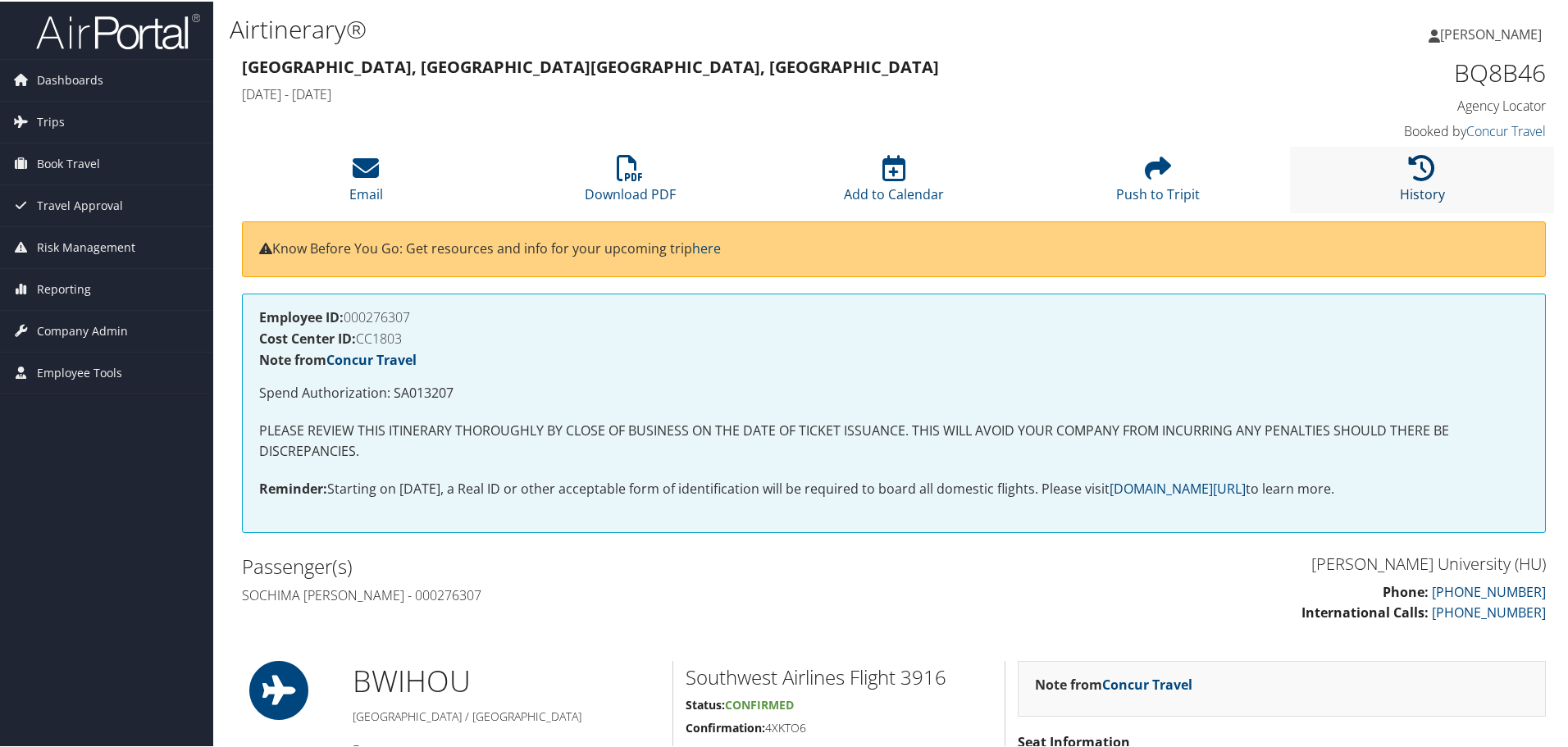
click at [1415, 153] on icon at bounding box center [1422, 166] width 26 height 26
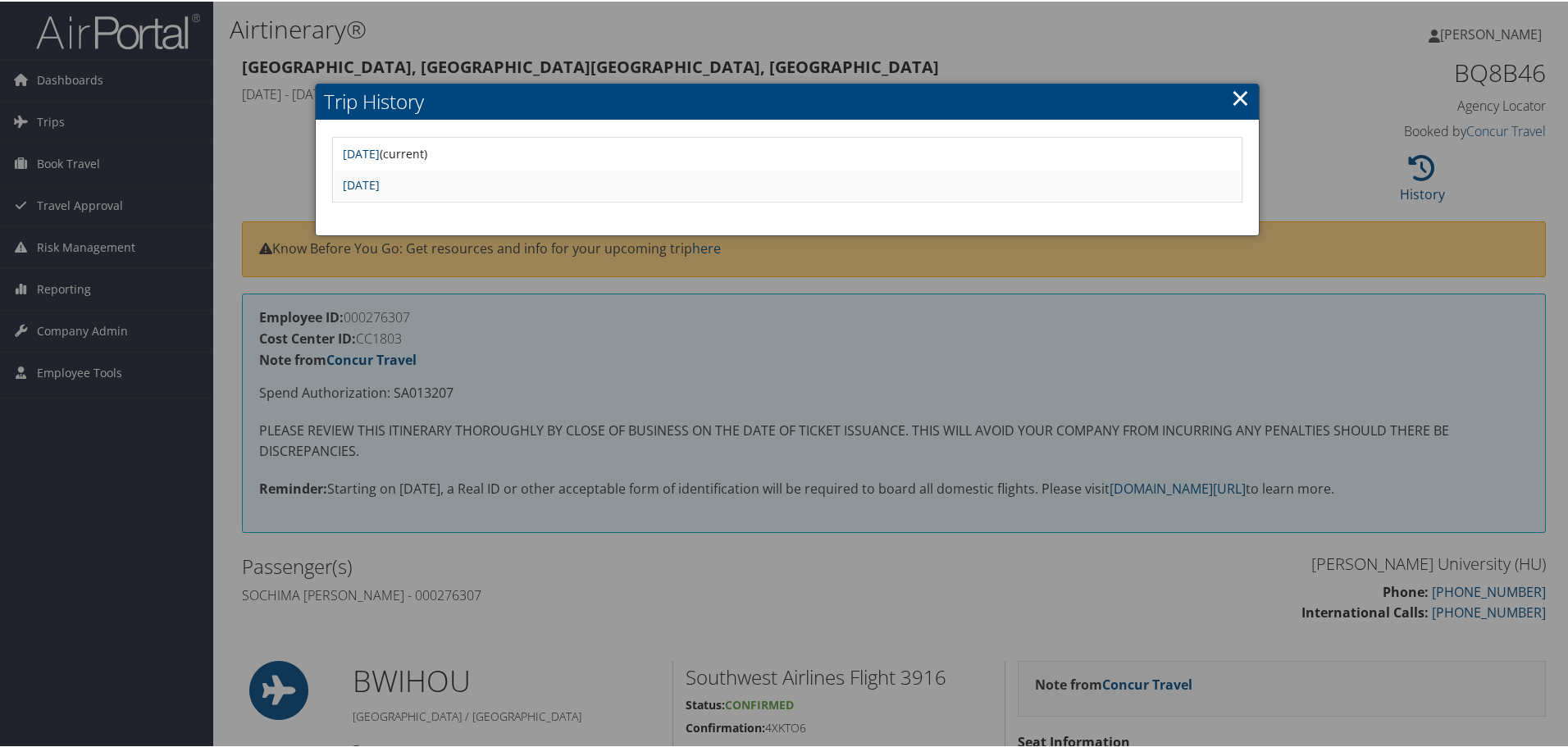
click at [1223, 94] on h2 "Trip History" at bounding box center [787, 100] width 943 height 36
